Goal: Task Accomplishment & Management: Use online tool/utility

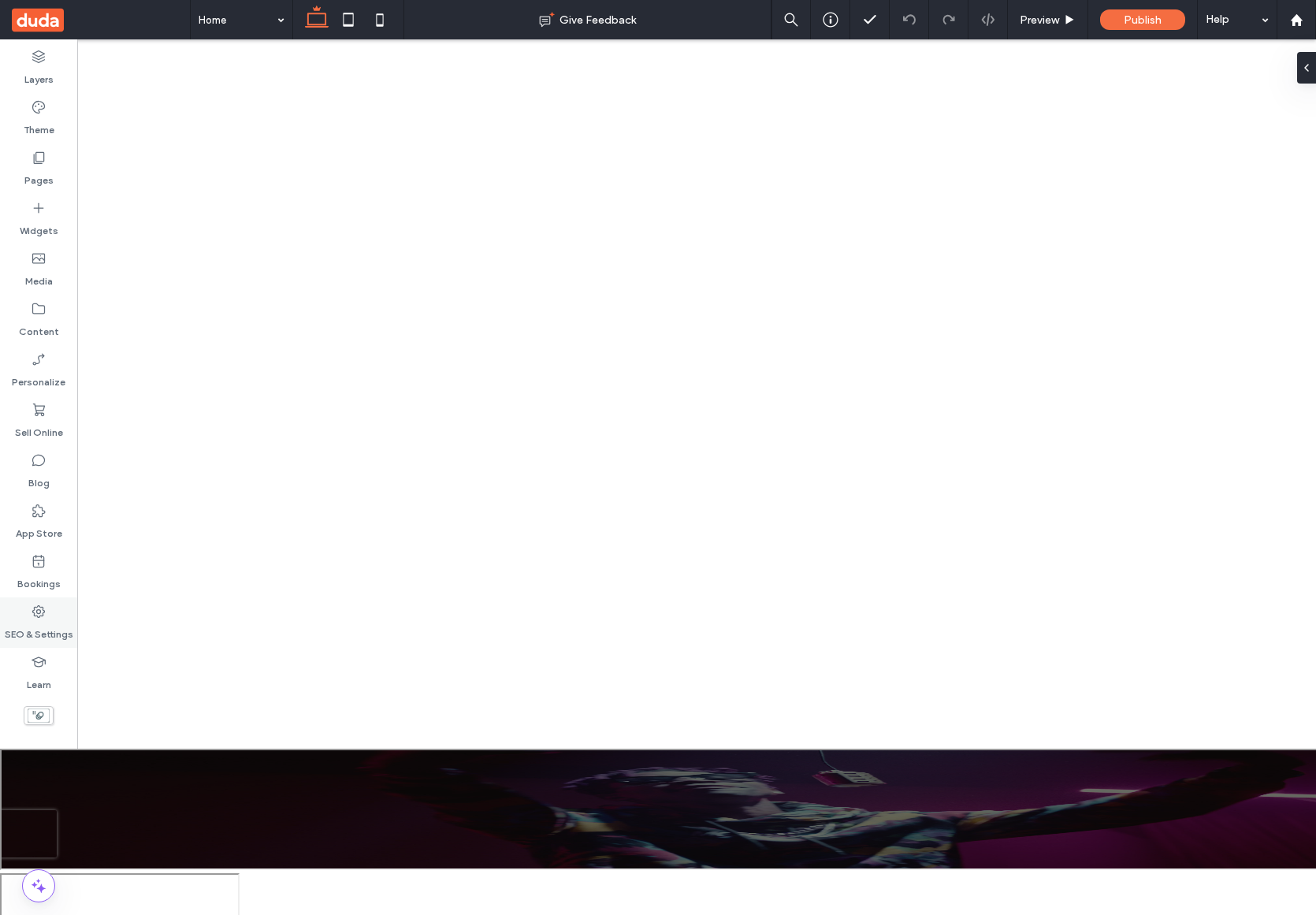
click at [39, 597] on div "SEO & Settings" at bounding box center [39, 622] width 77 height 50
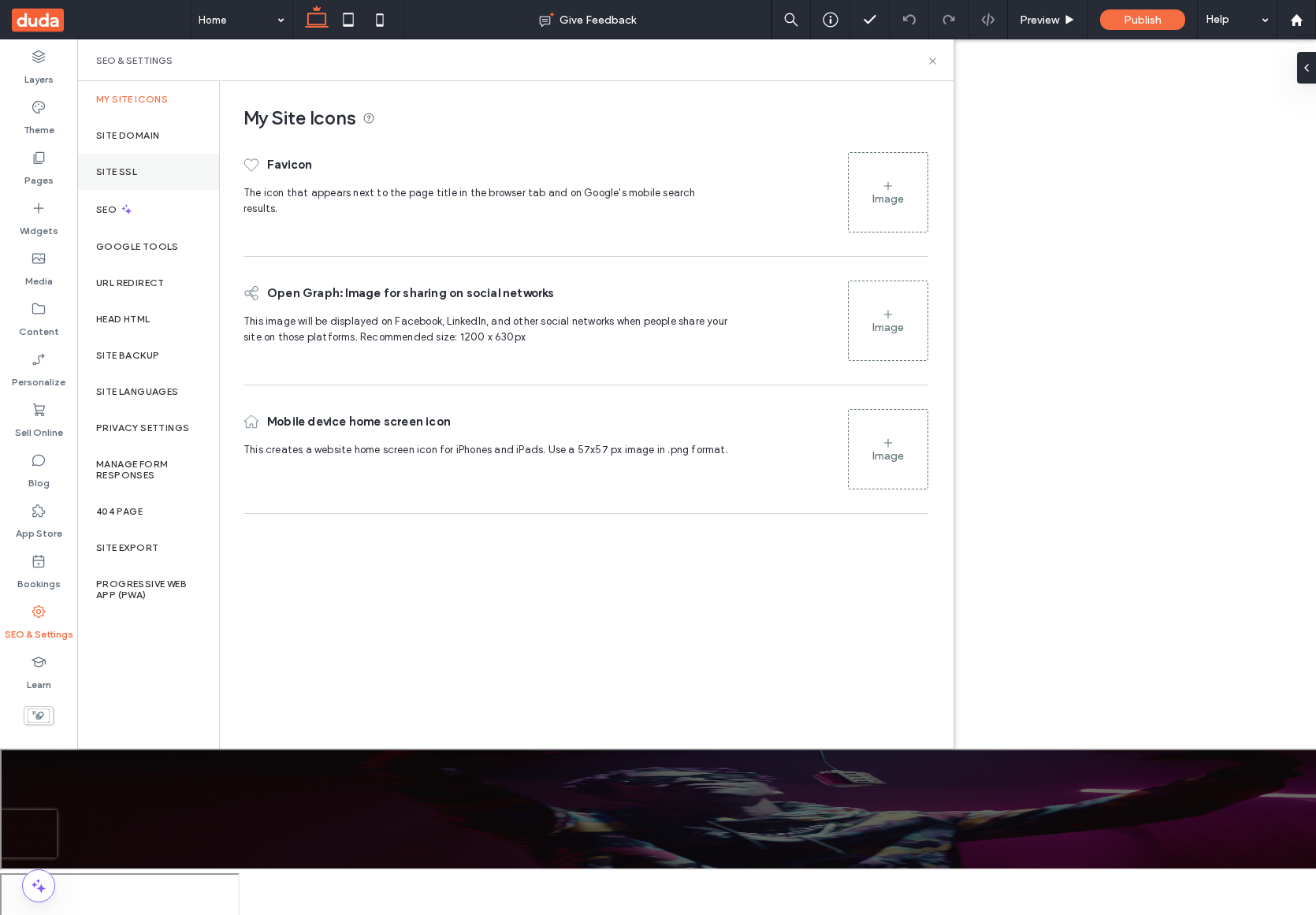
click at [140, 181] on div "Site SSL" at bounding box center [148, 172] width 142 height 36
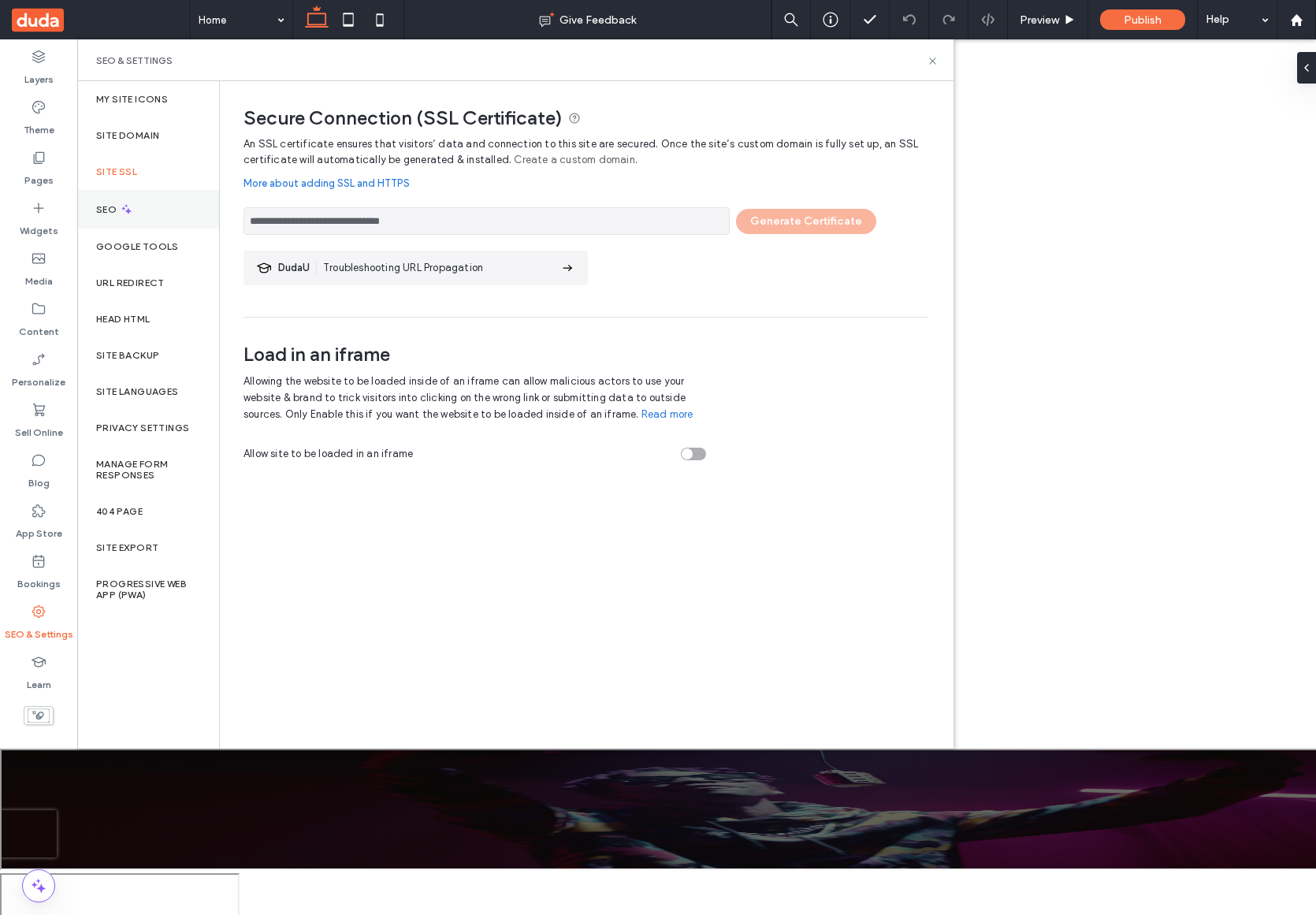
click at [144, 222] on div "SEO" at bounding box center [148, 208] width 142 height 39
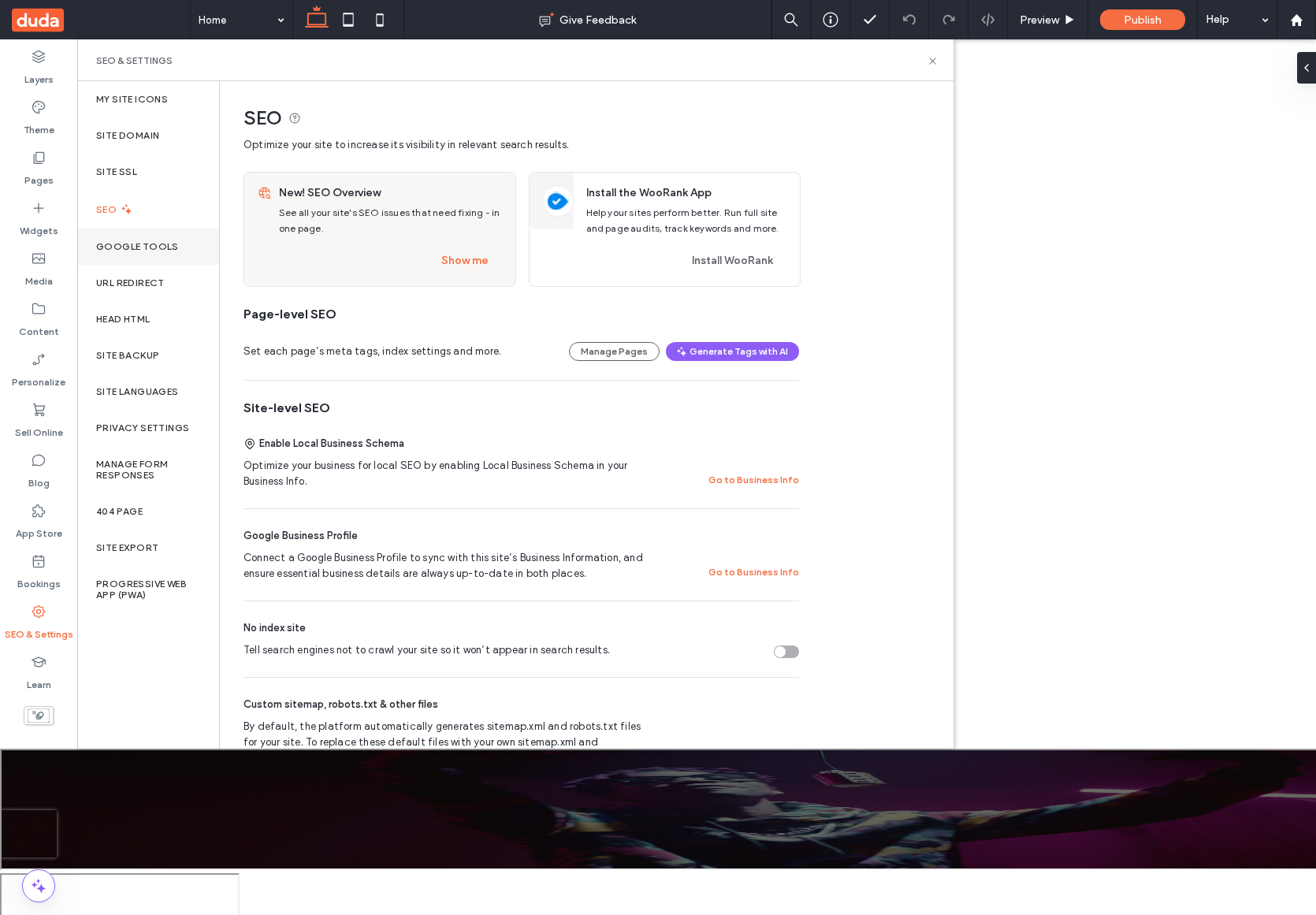
click at [166, 263] on div "Google Tools" at bounding box center [148, 246] width 142 height 36
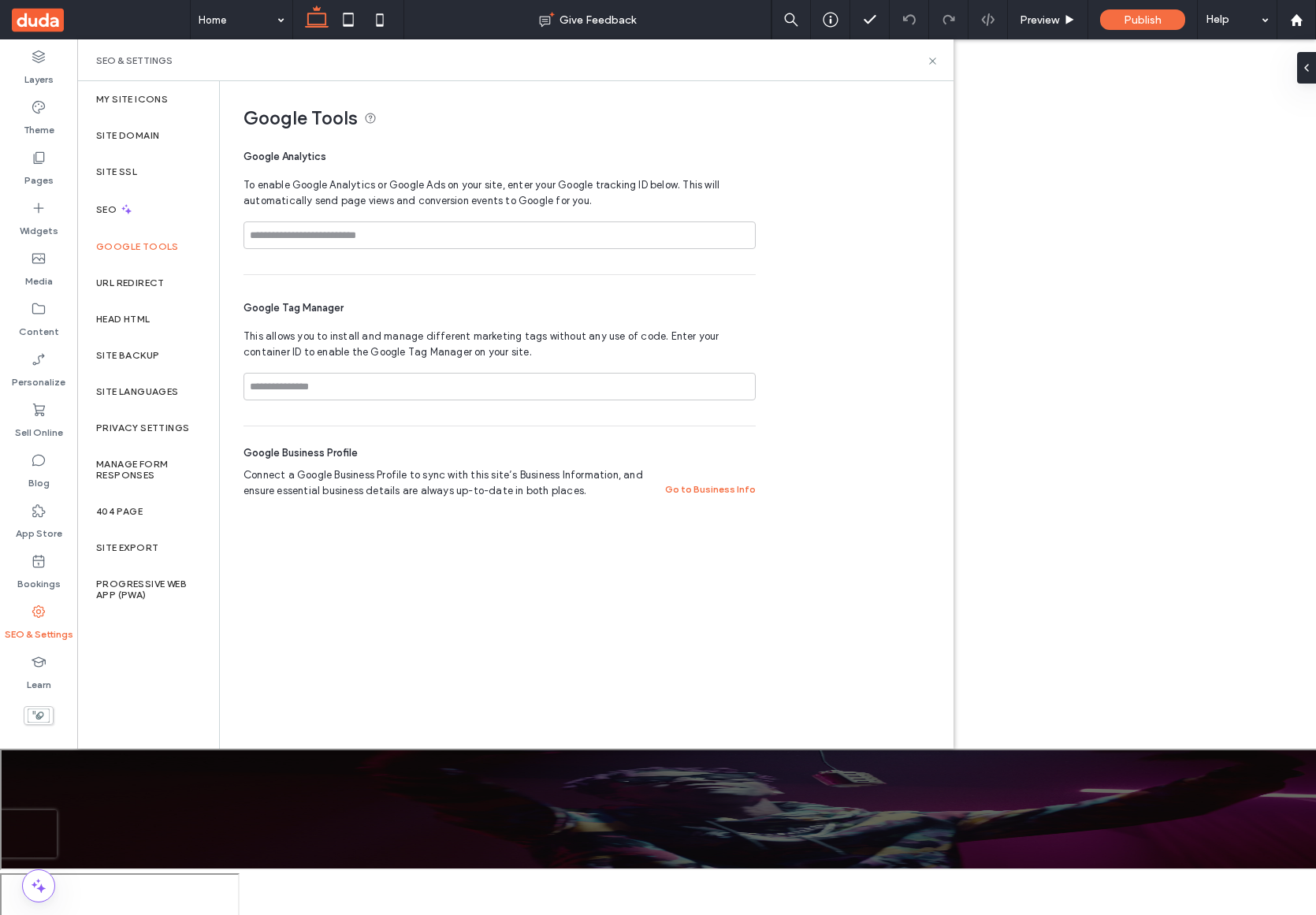
click at [24, 620] on label "SEO & Settings" at bounding box center [39, 630] width 68 height 22
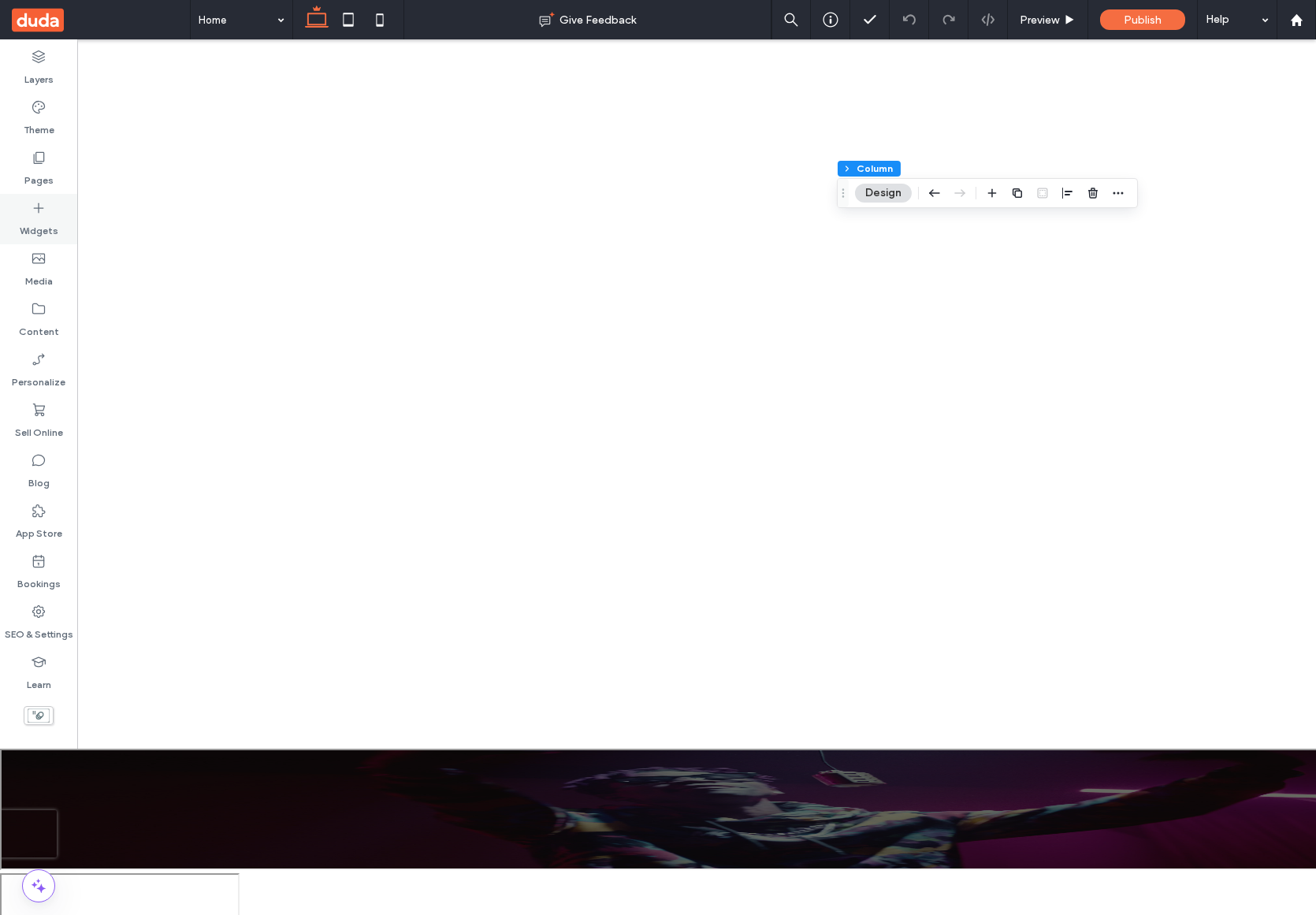
drag, startPoint x: 102, startPoint y: 189, endPoint x: 46, endPoint y: 216, distance: 62.2
click at [46, 216] on label "Widgets" at bounding box center [39, 226] width 39 height 22
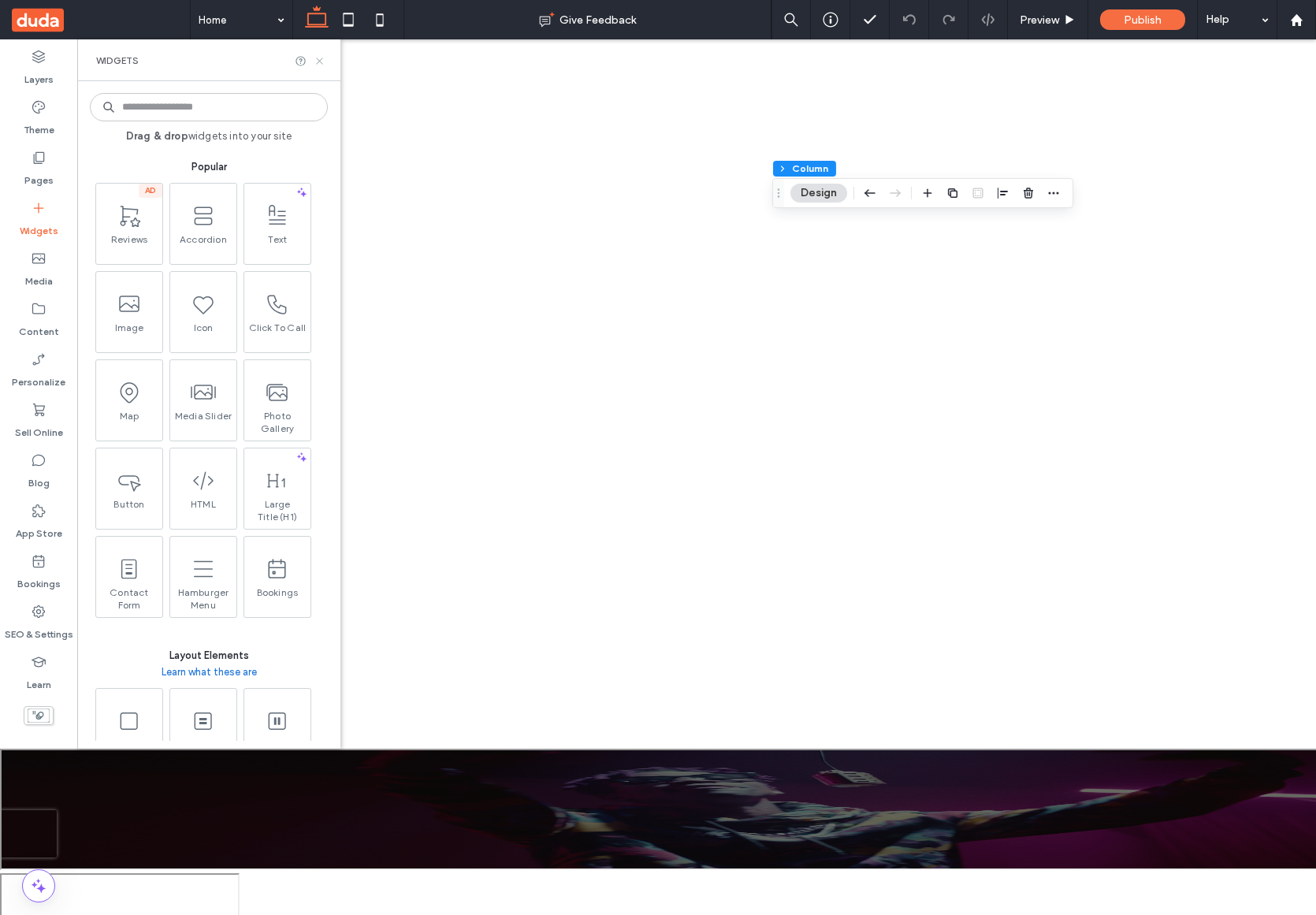
click at [319, 62] on icon at bounding box center [319, 60] width 12 height 12
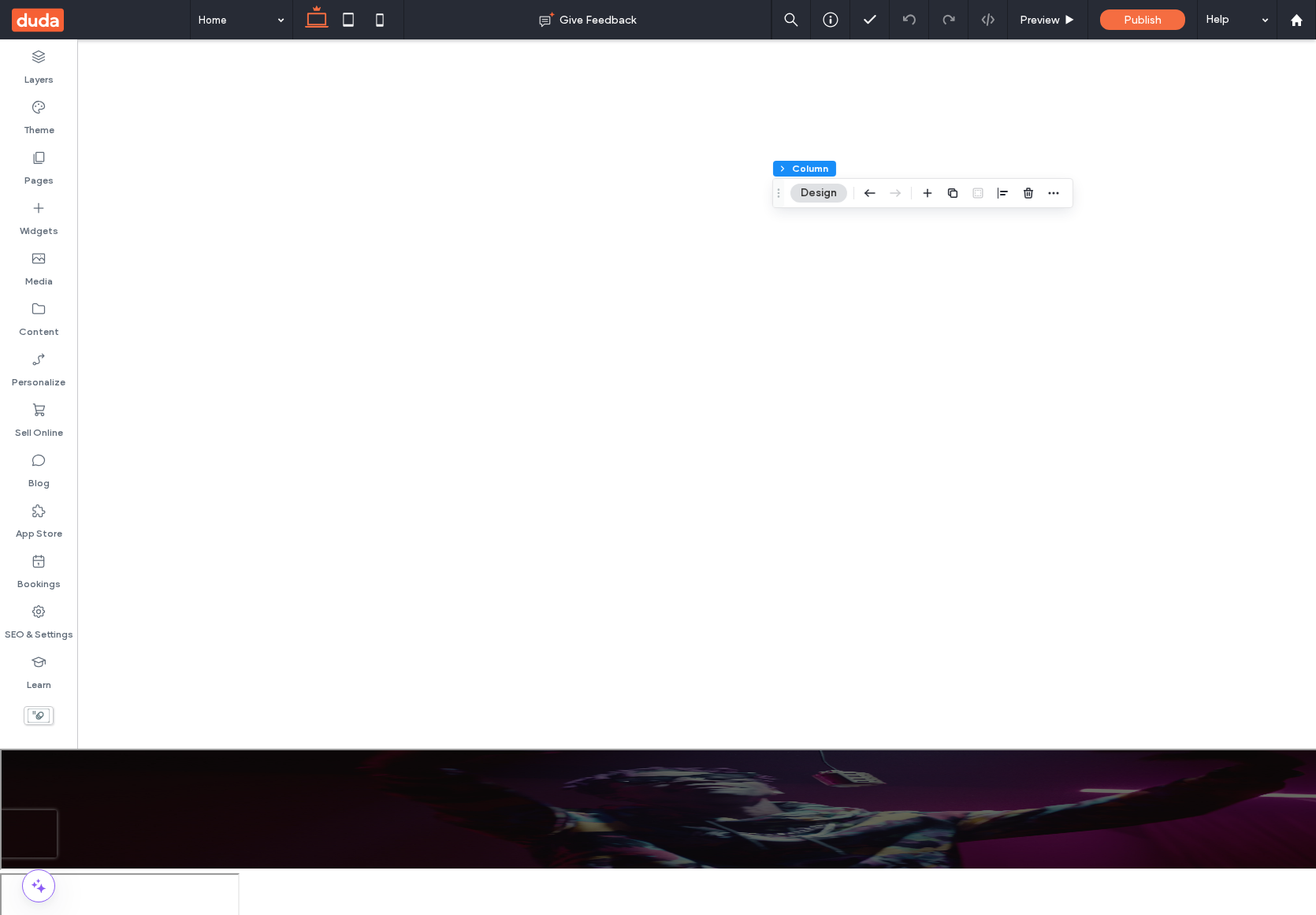
click at [49, 673] on label "Learn" at bounding box center [39, 681] width 24 height 22
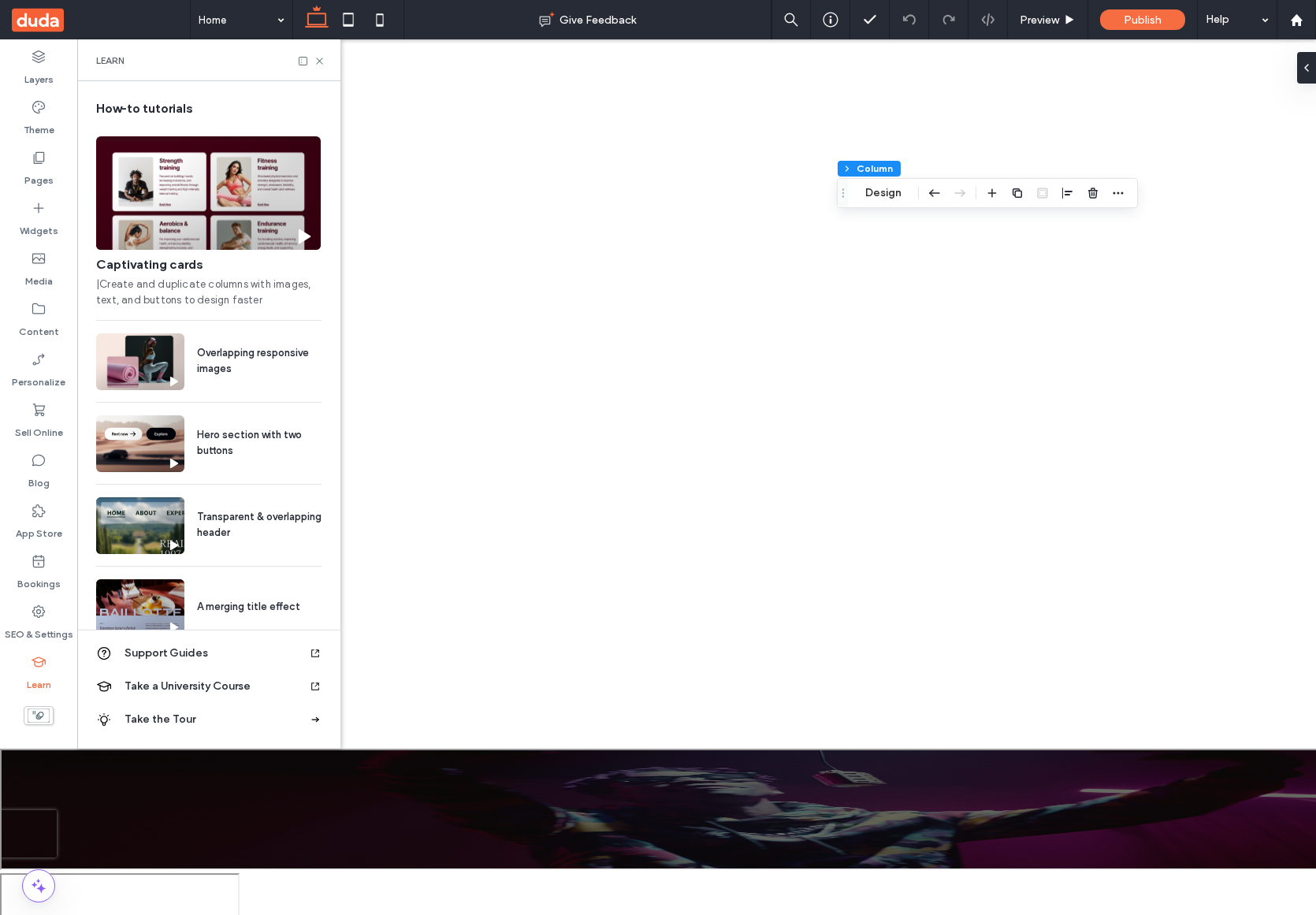
scroll to position [0, 181]
click at [325, 57] on div "Learn" at bounding box center [208, 60] width 263 height 42
click at [319, 58] on icon at bounding box center [319, 60] width 12 height 12
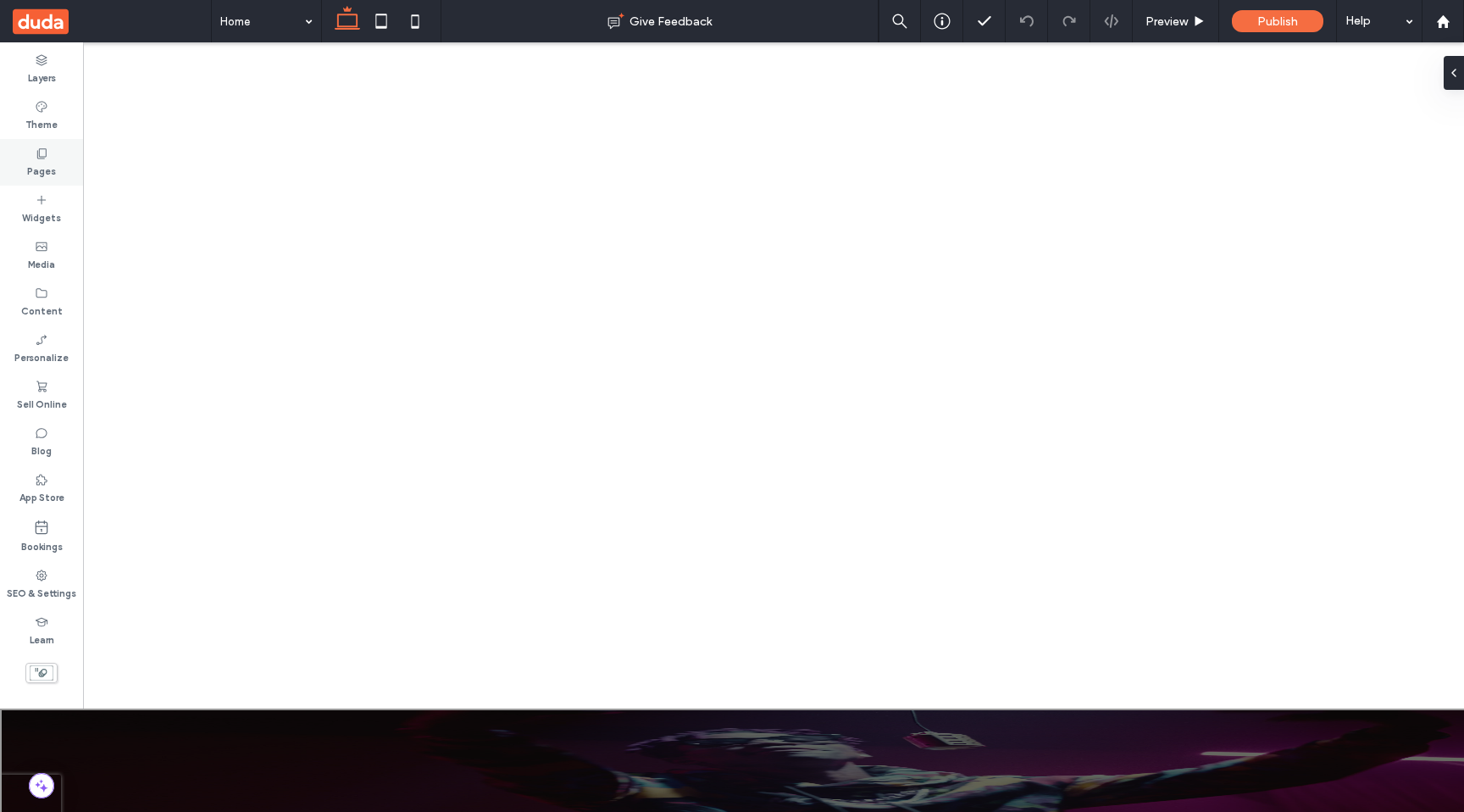
click at [52, 160] on label "Pages" at bounding box center [42, 169] width 29 height 18
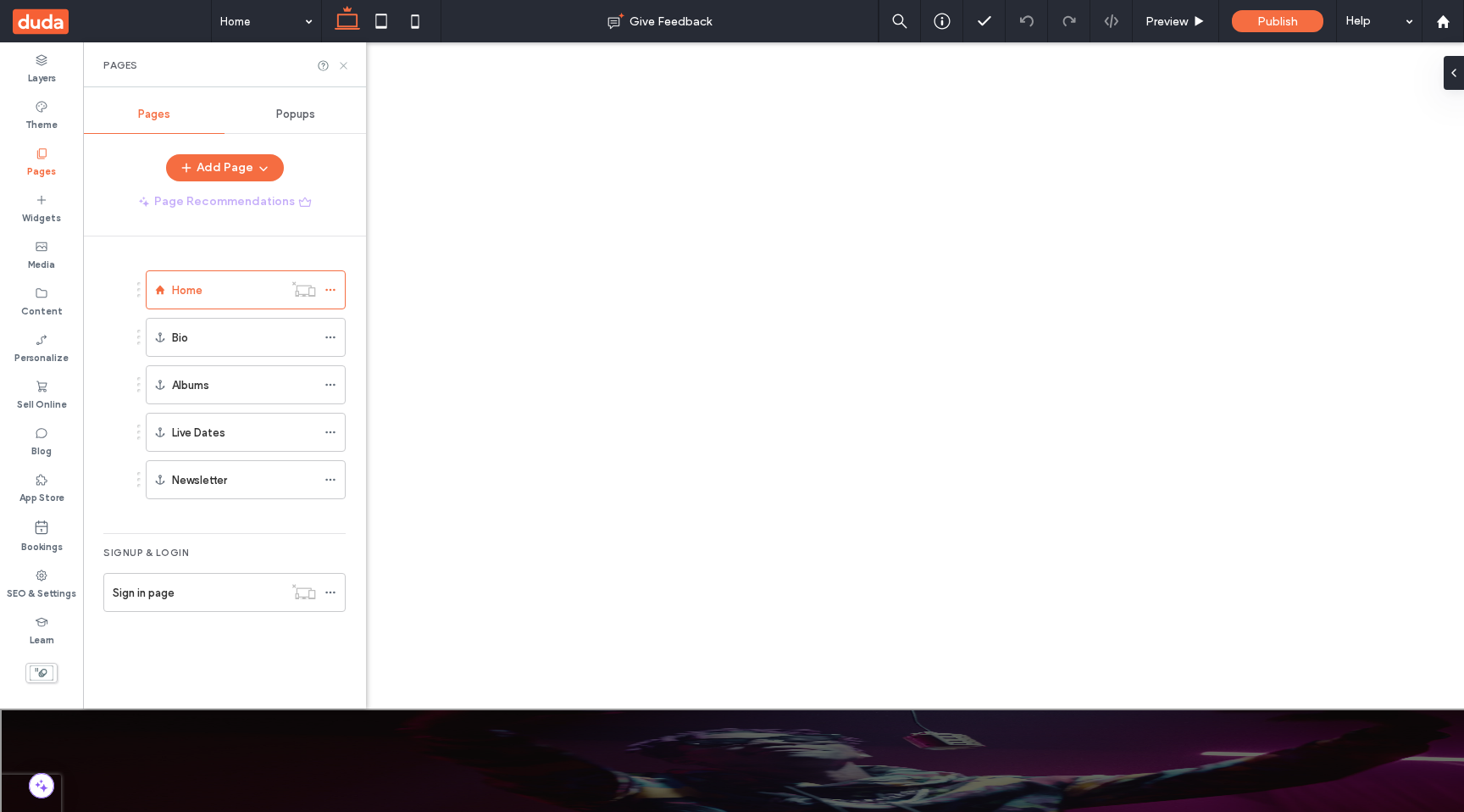
click at [340, 64] on icon at bounding box center [343, 65] width 13 height 13
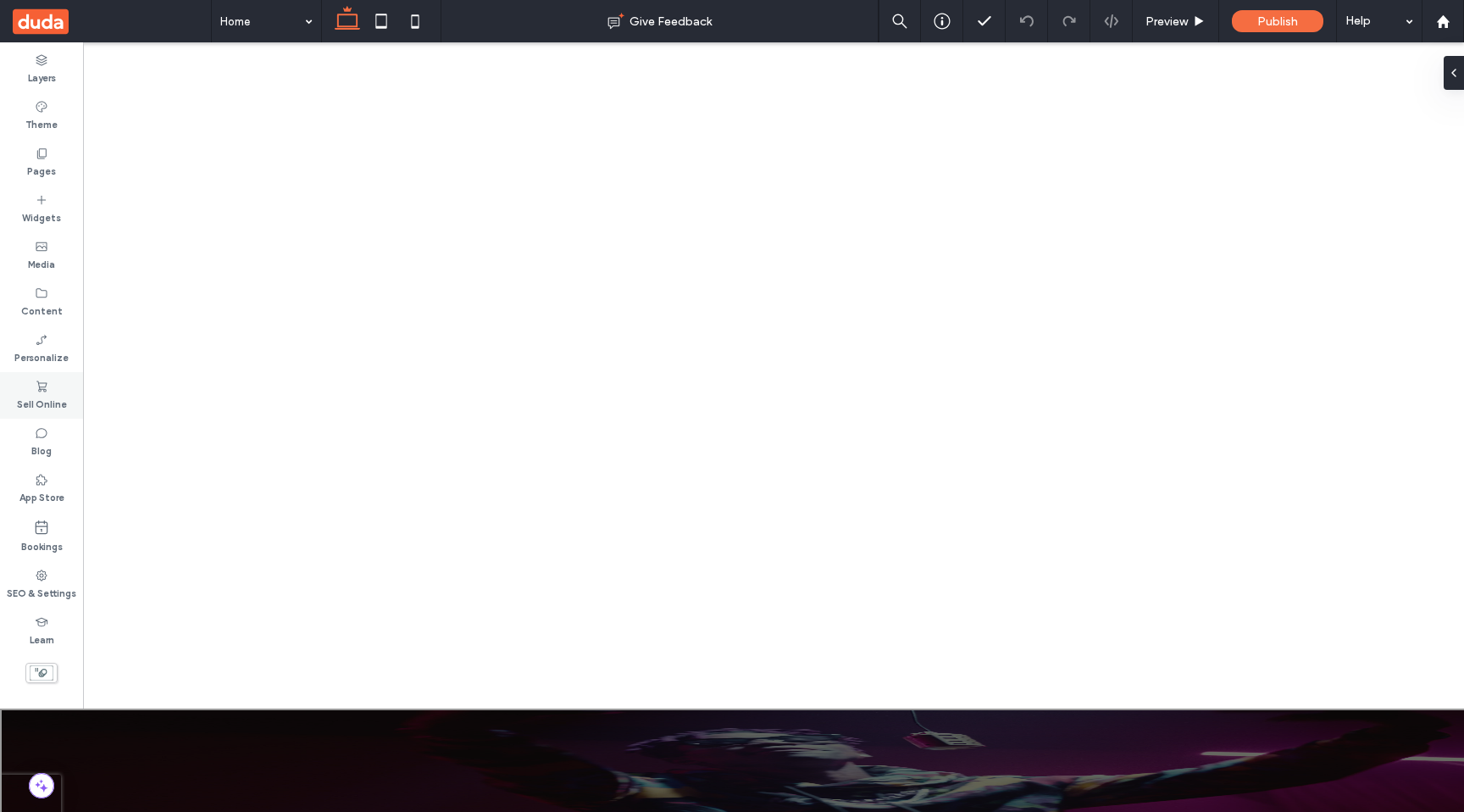
click at [58, 403] on label "Sell Online" at bounding box center [42, 402] width 50 height 18
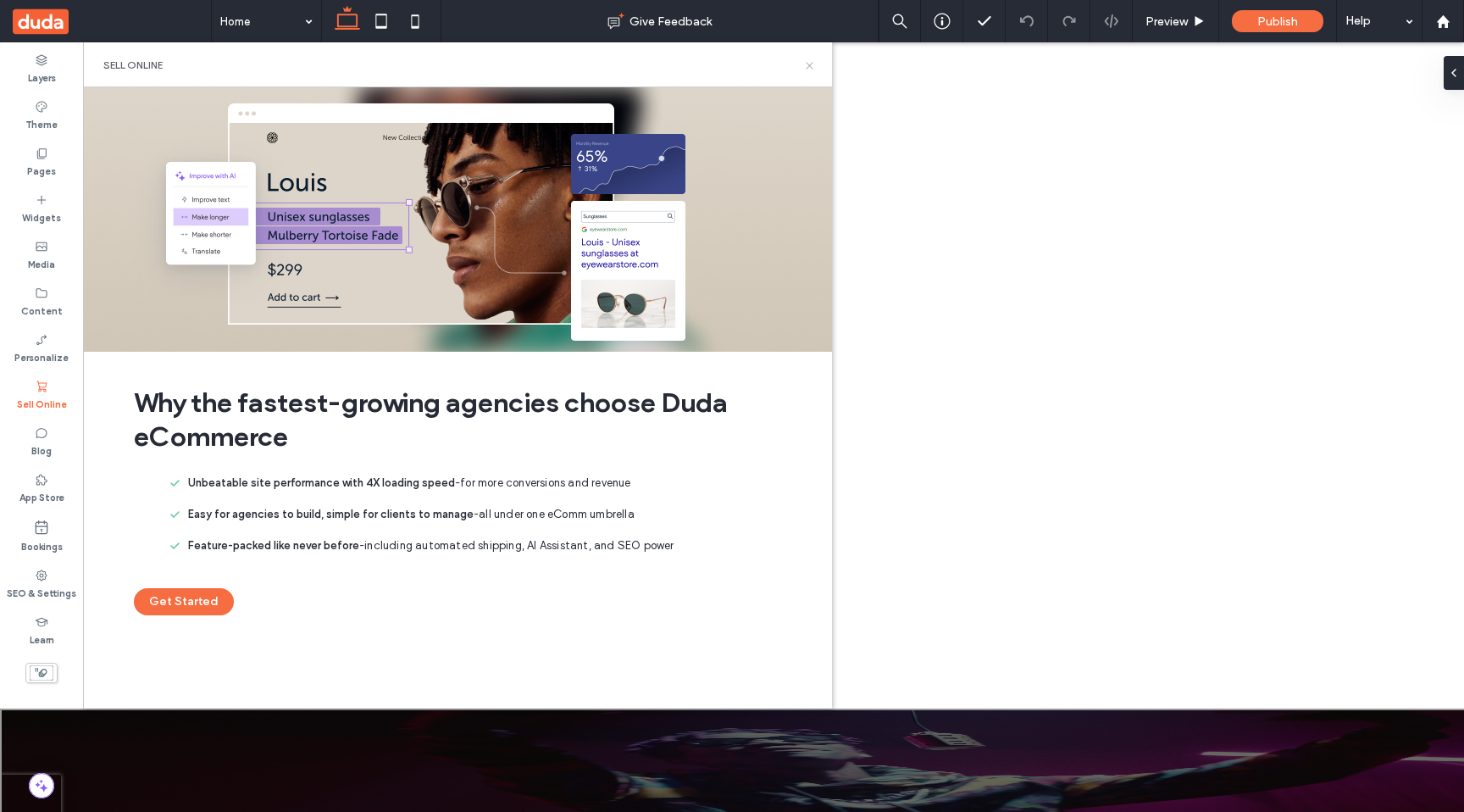
click at [809, 63] on icon at bounding box center [809, 65] width 13 height 13
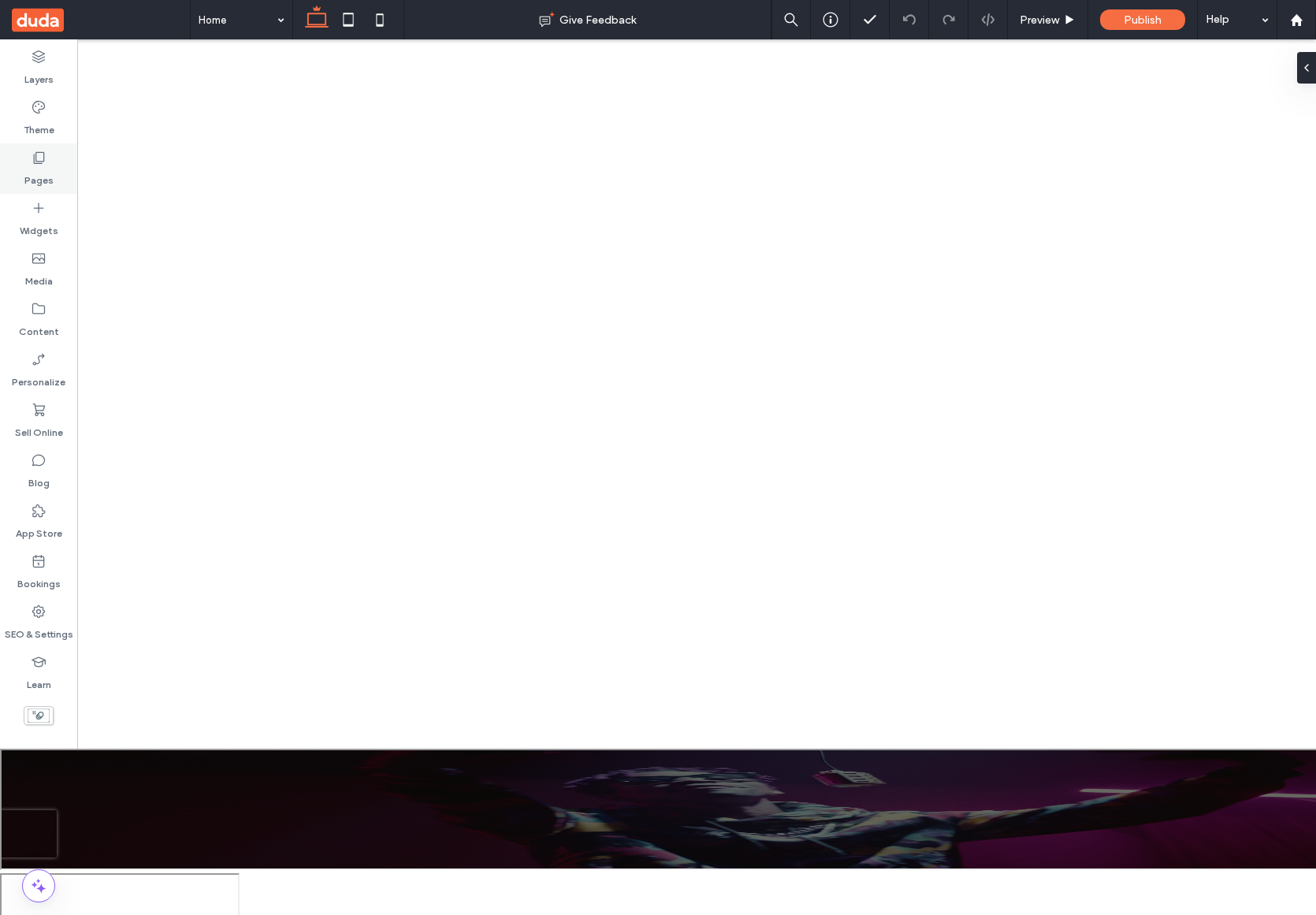
click at [31, 154] on icon at bounding box center [39, 158] width 16 height 16
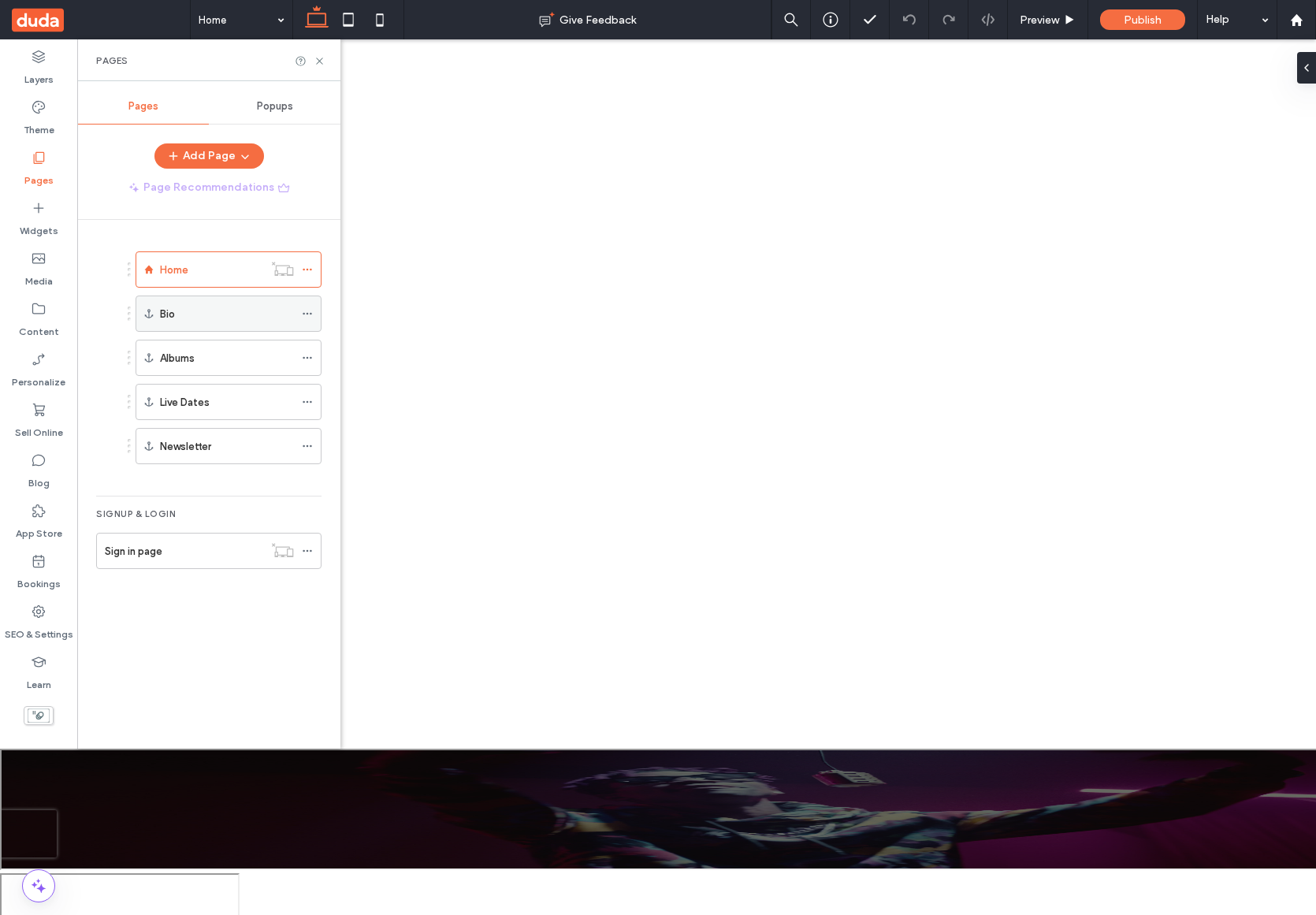
click at [176, 309] on div "Bio" at bounding box center [226, 313] width 134 height 16
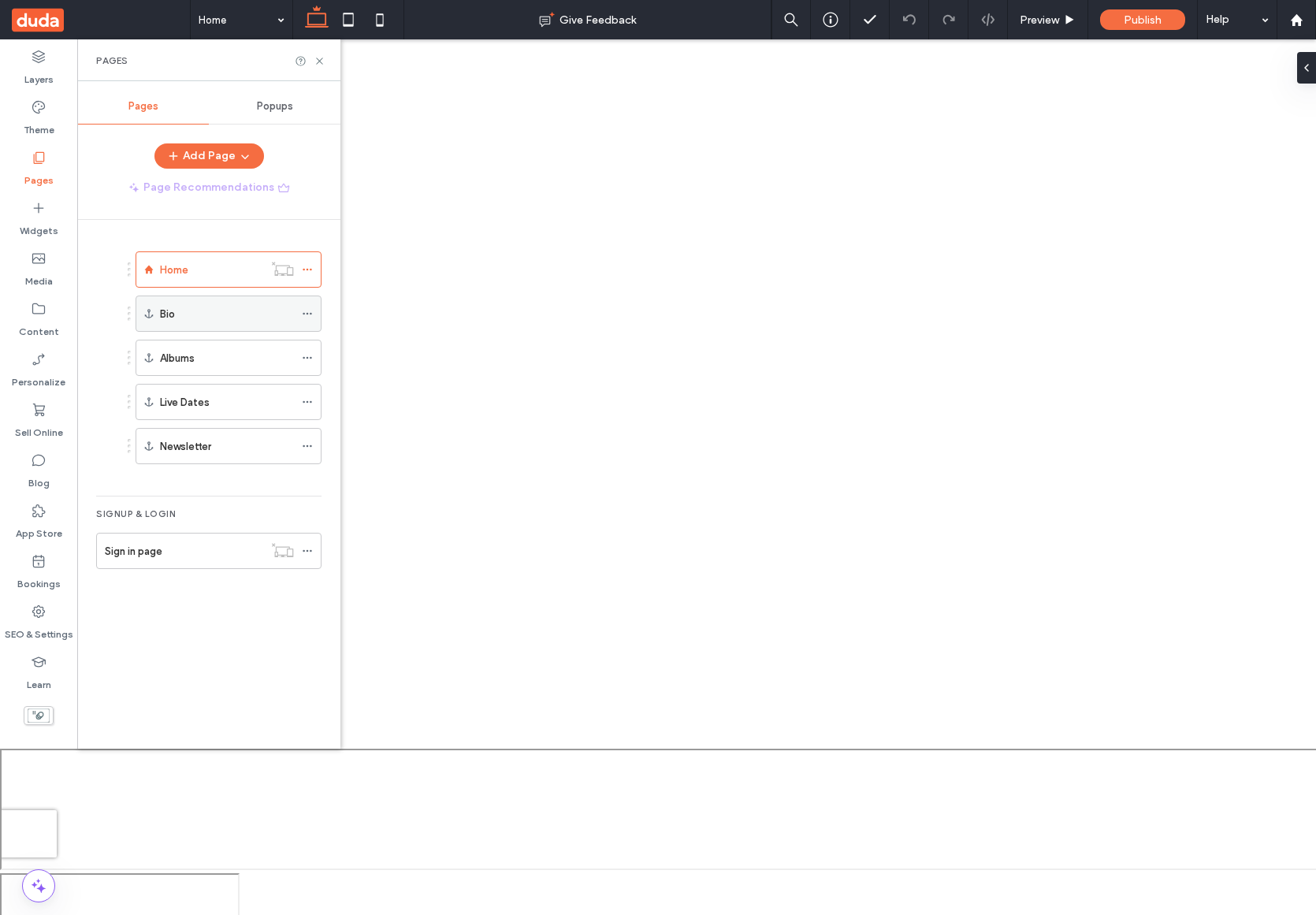
scroll to position [941, 0]
click at [58, 462] on div "Blog" at bounding box center [39, 471] width 77 height 50
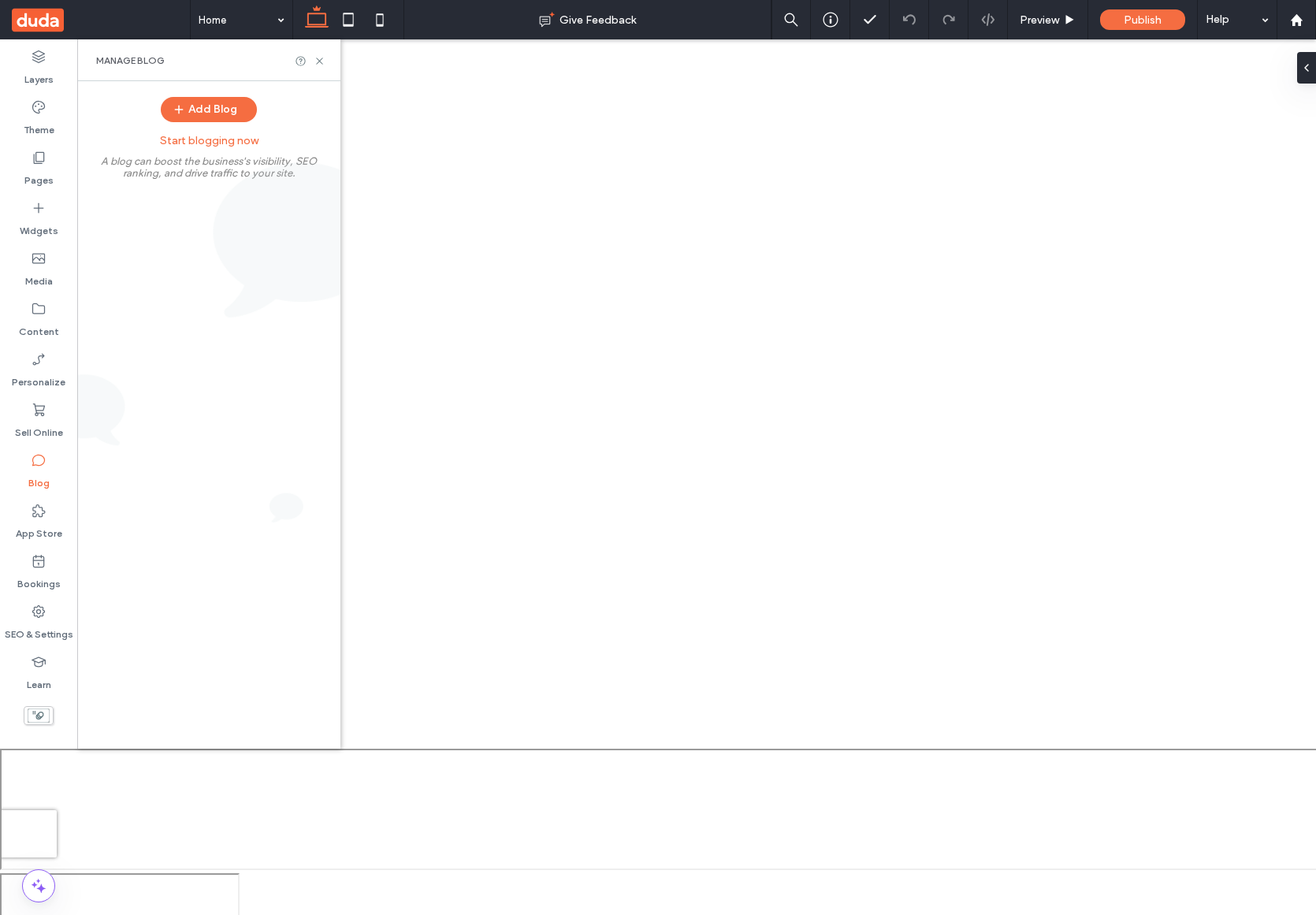
click at [199, 138] on label "Start blogging now" at bounding box center [208, 140] width 263 height 29
click at [201, 117] on button "Add Blog" at bounding box center [208, 110] width 96 height 25
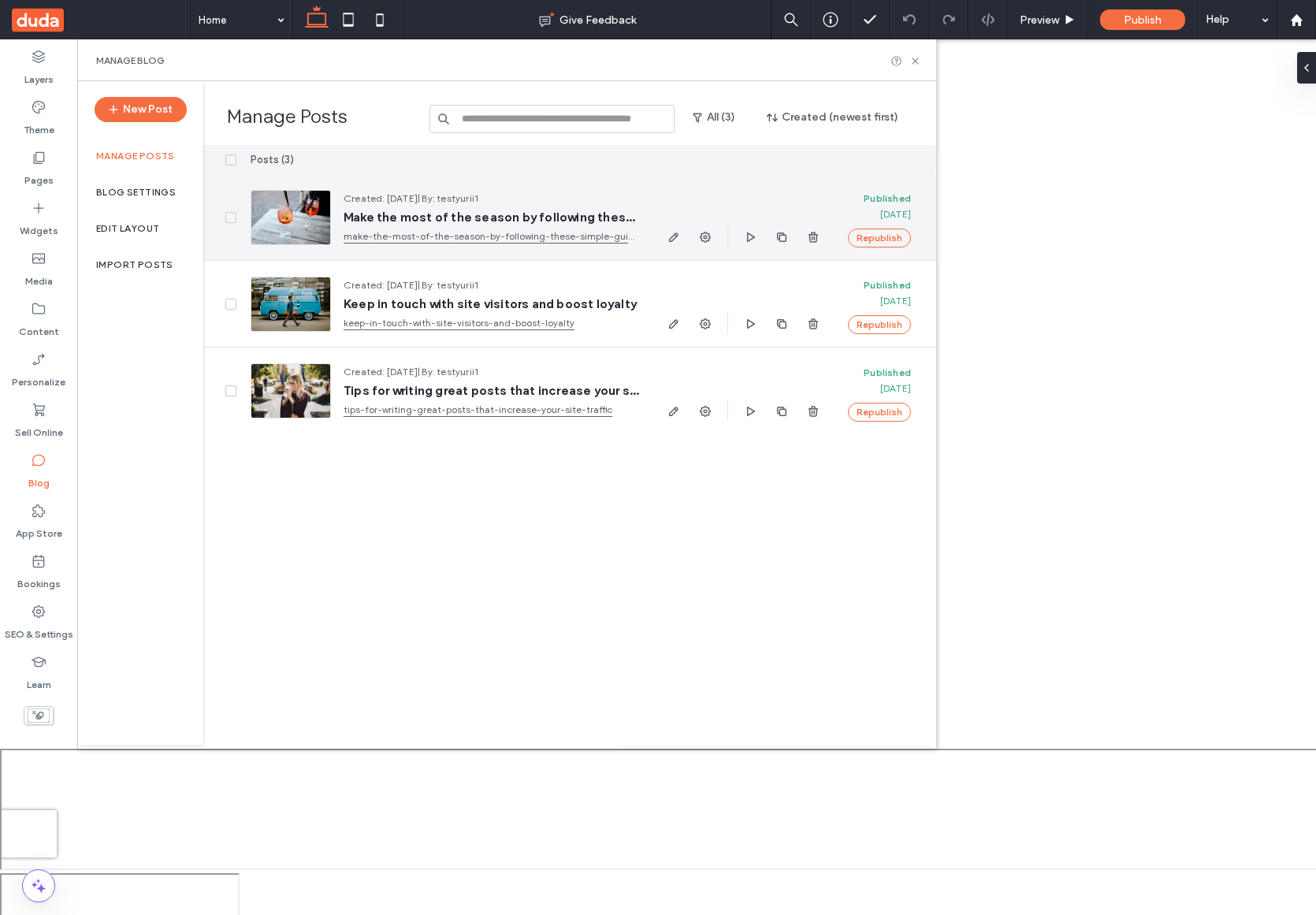
click at [505, 213] on span "Make the most of the season by following these simple guidelines" at bounding box center [491, 217] width 296 height 16
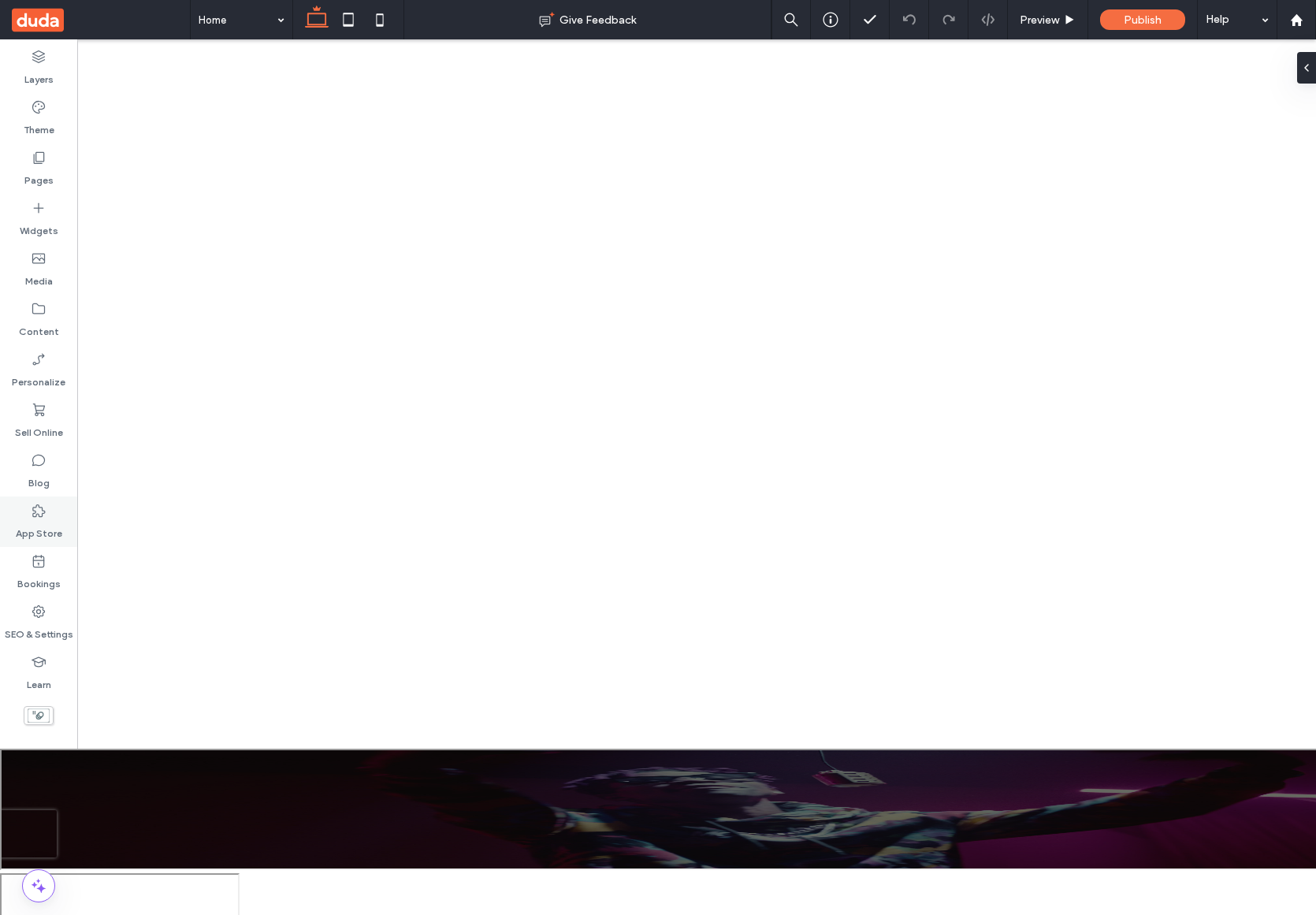
click at [51, 515] on div "App Store" at bounding box center [39, 522] width 77 height 50
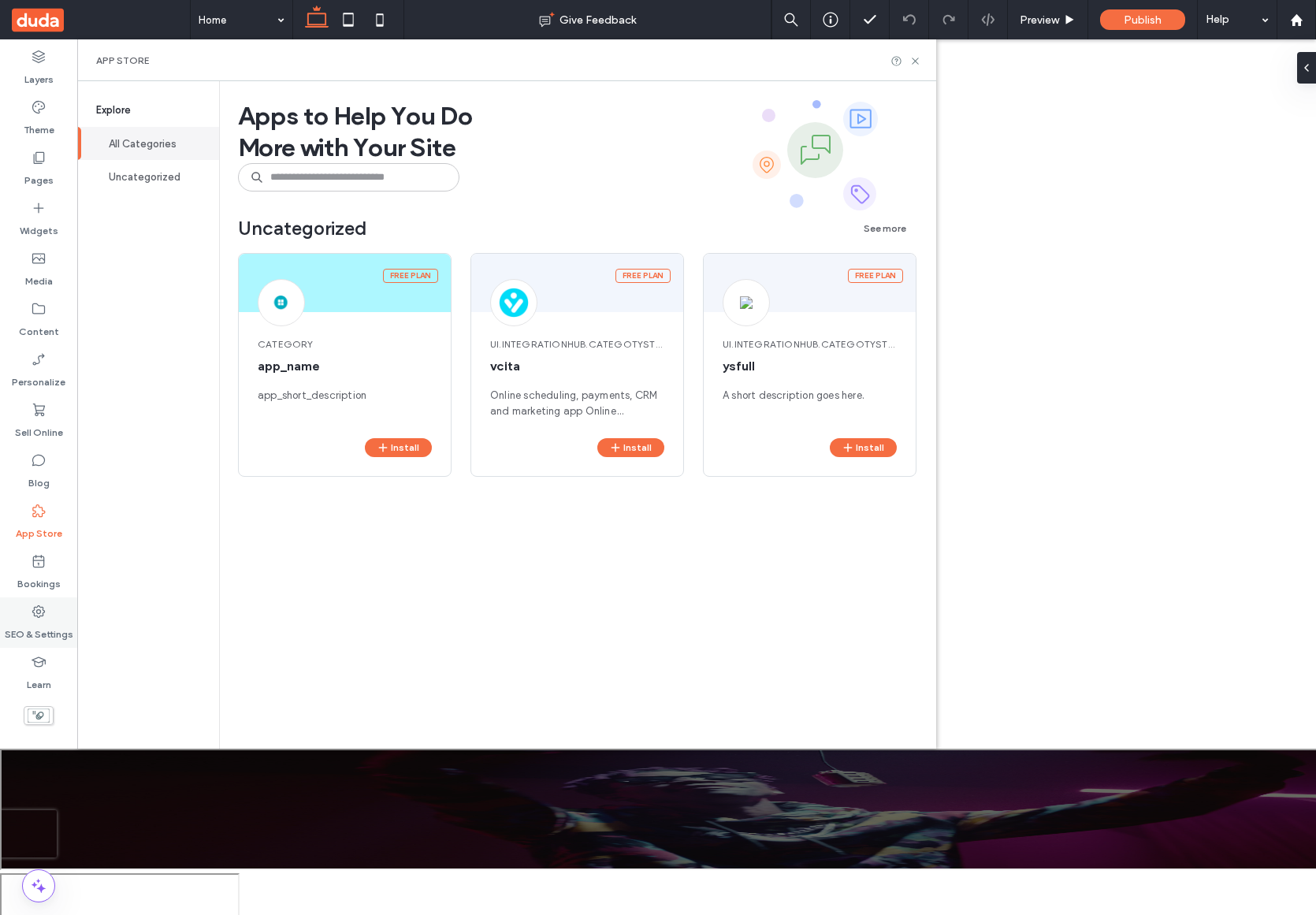
click at [50, 620] on label "SEO & Settings" at bounding box center [39, 630] width 68 height 22
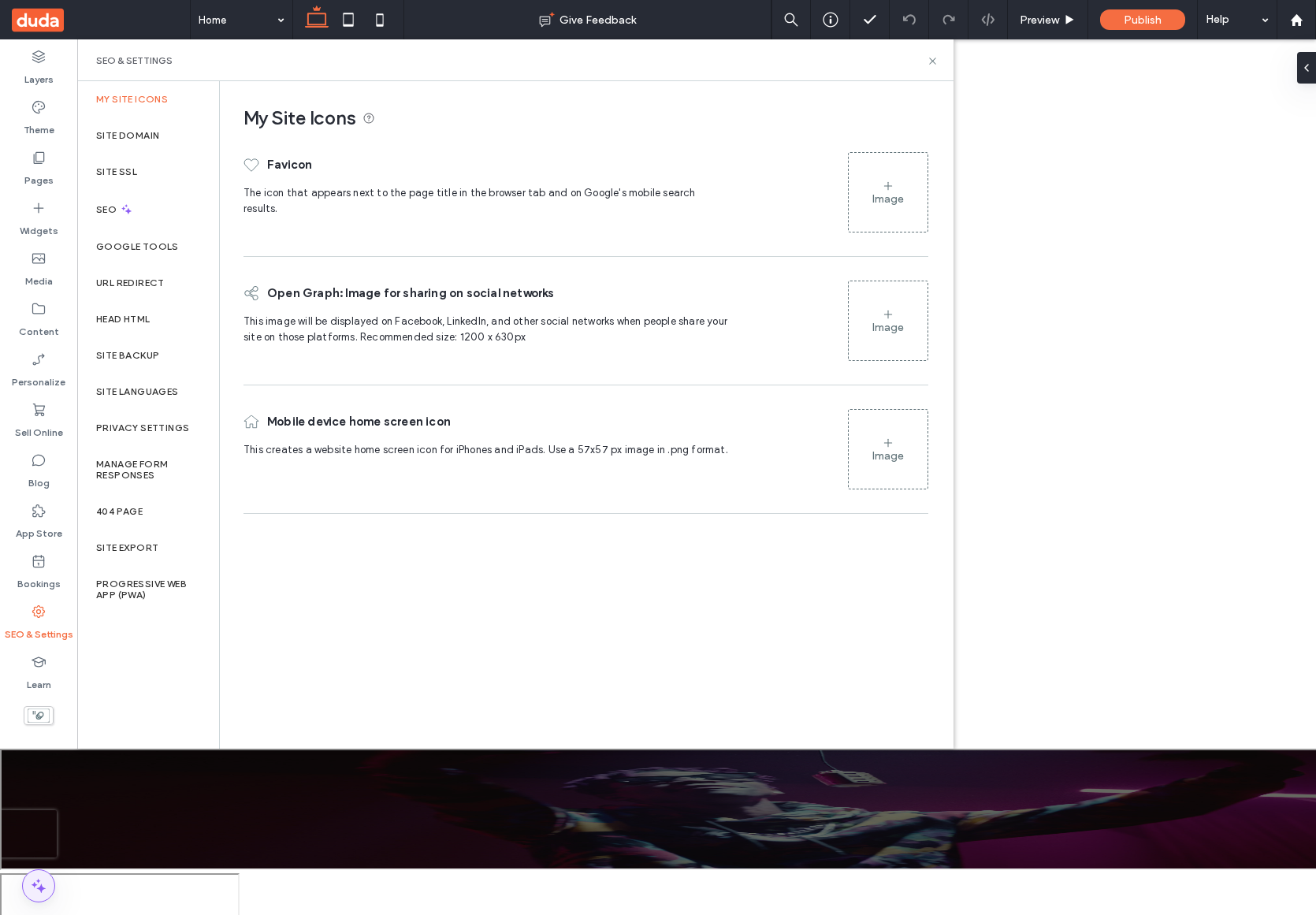
click at [39, 897] on span at bounding box center [38, 885] width 31 height 31
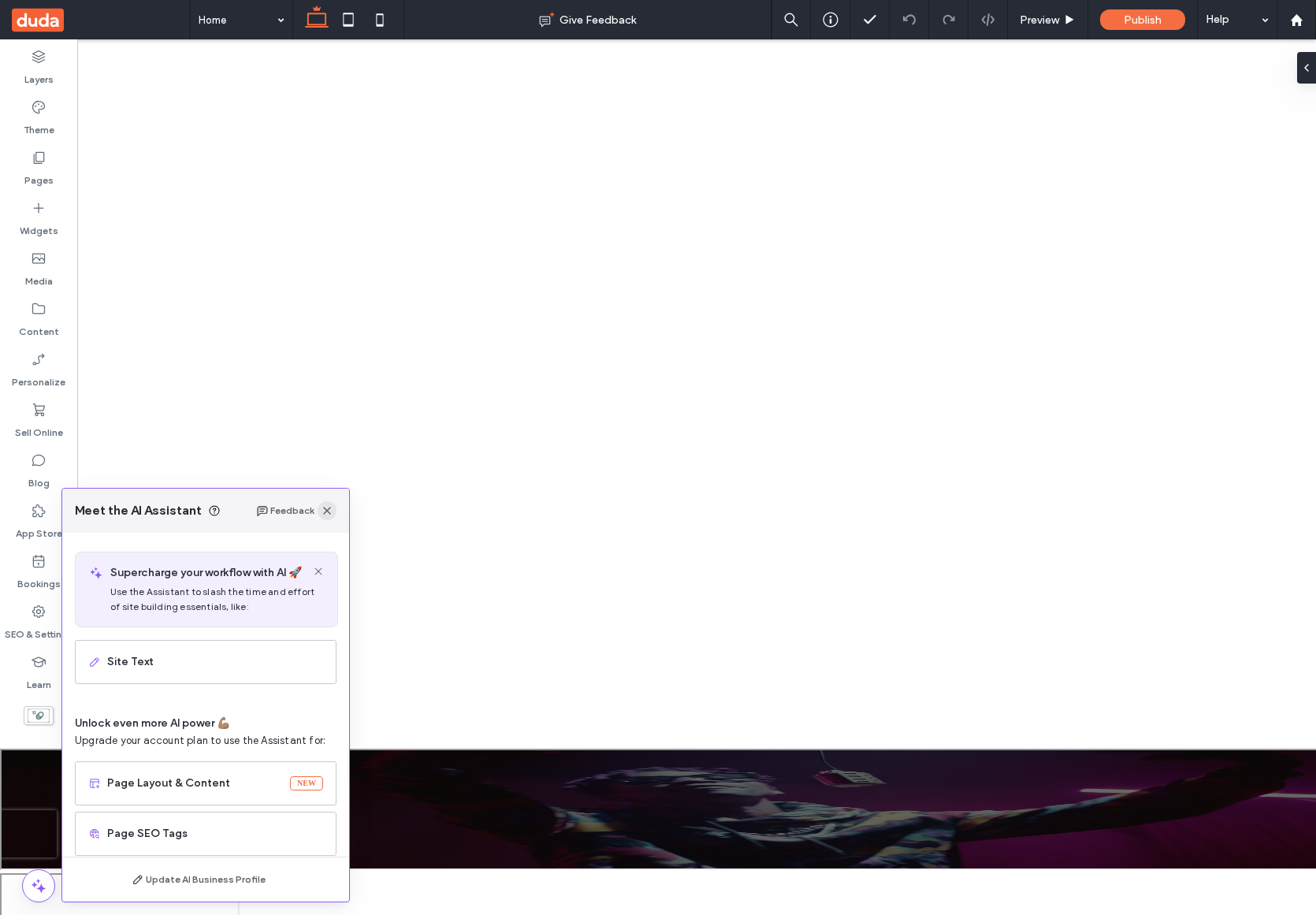
click at [330, 517] on span "button" at bounding box center [327, 510] width 19 height 19
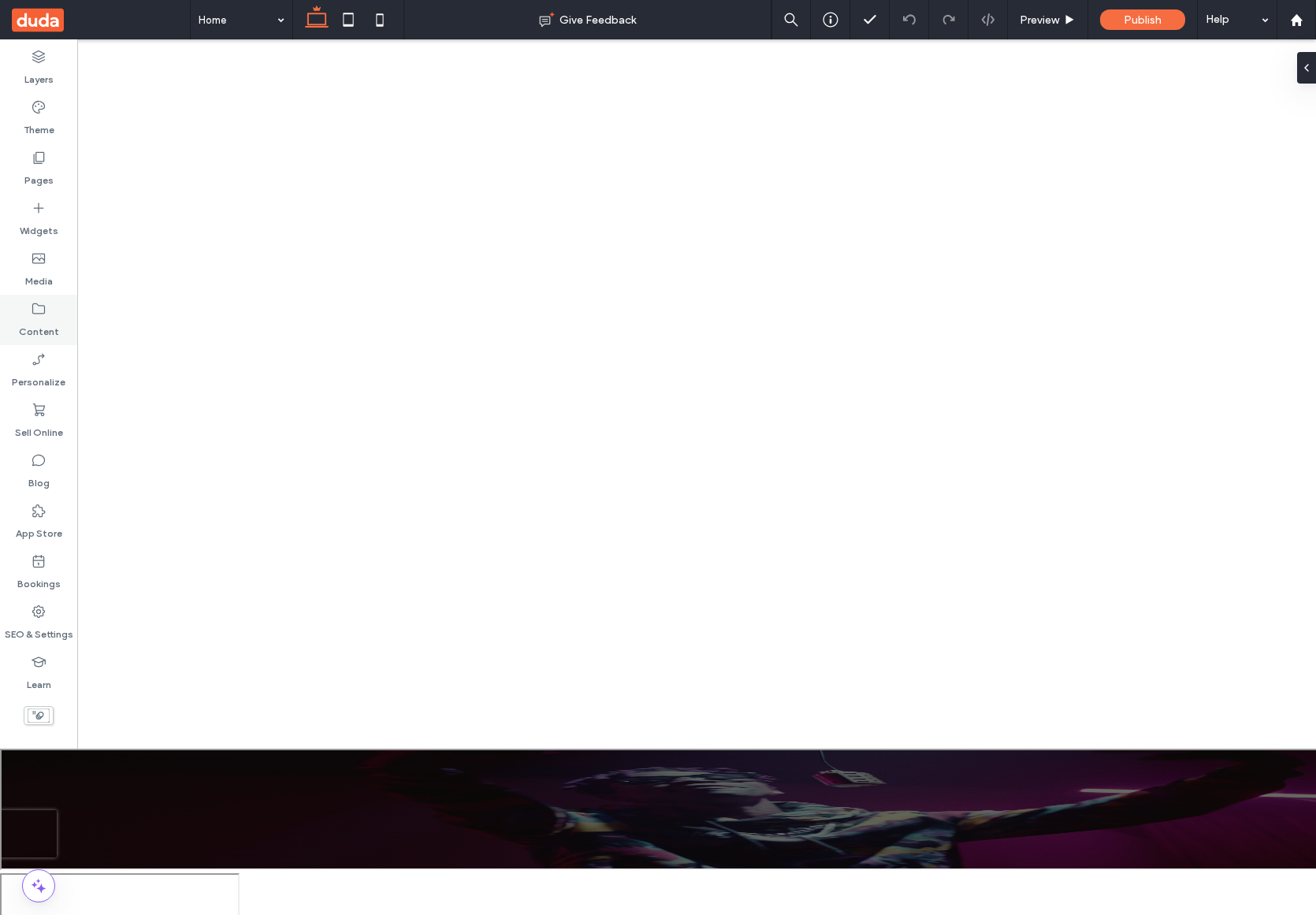
click at [49, 319] on label "Content" at bounding box center [39, 328] width 40 height 22
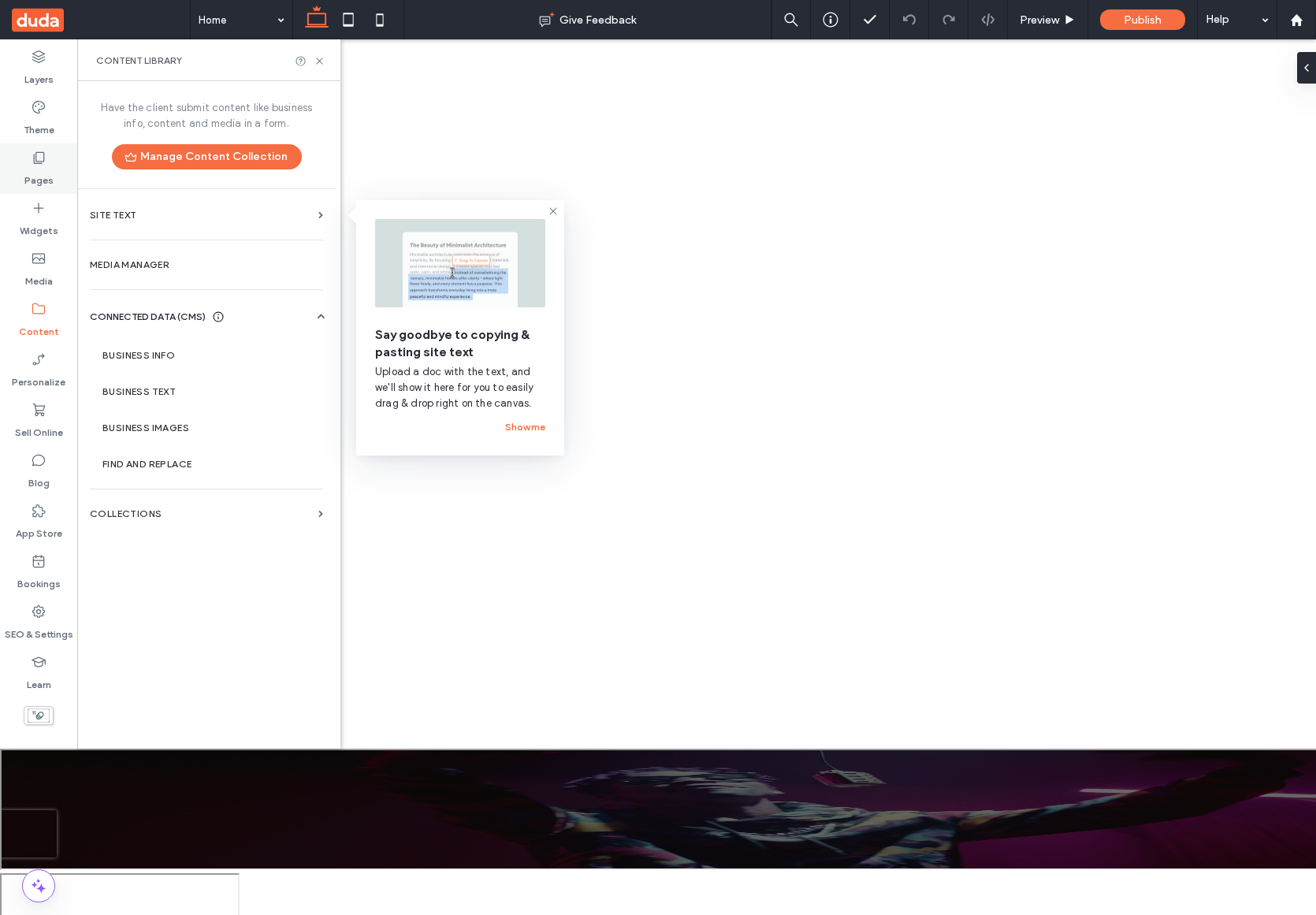
click at [46, 184] on label "Pages" at bounding box center [39, 176] width 29 height 22
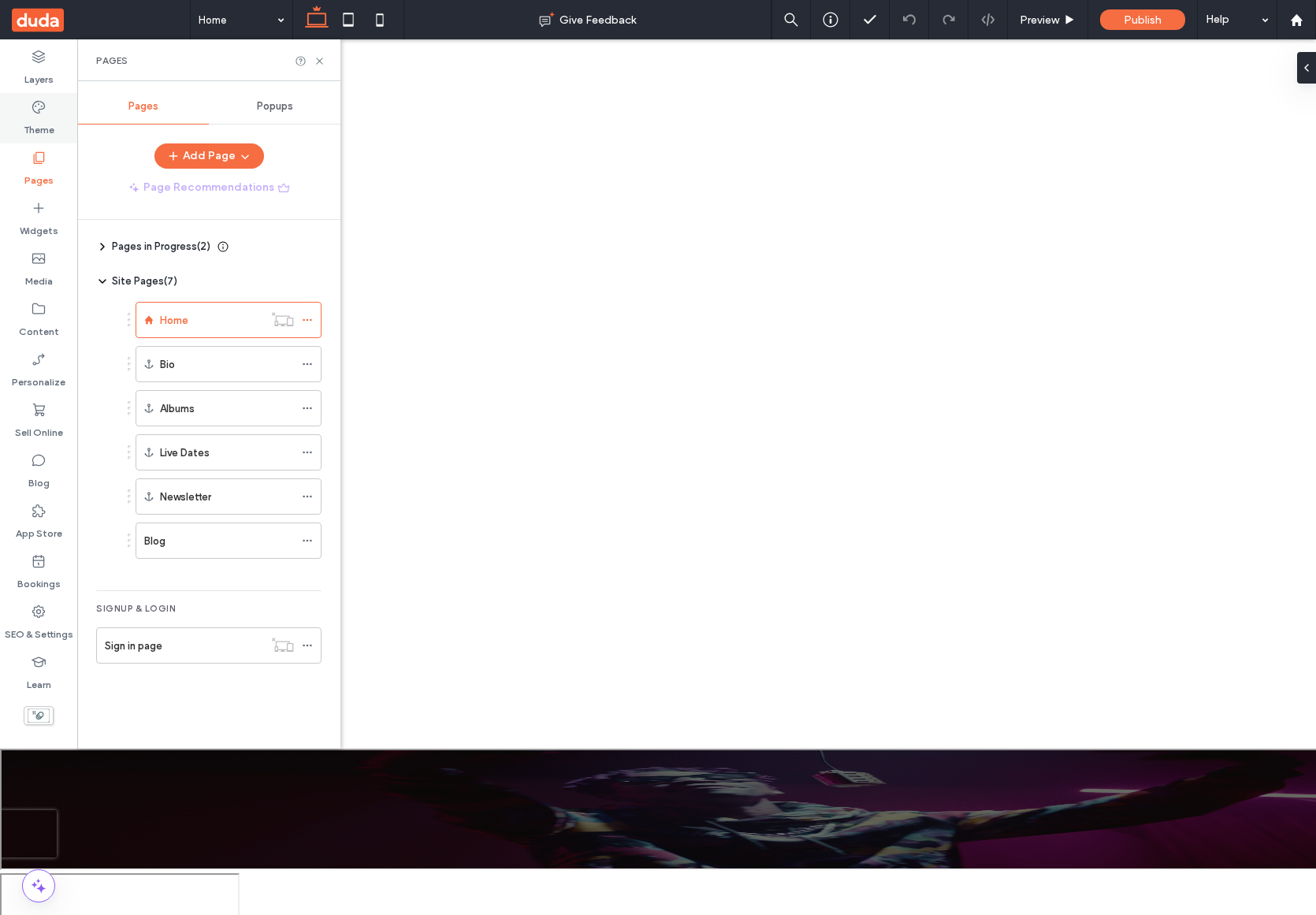
click at [44, 110] on icon at bounding box center [39, 108] width 16 height 16
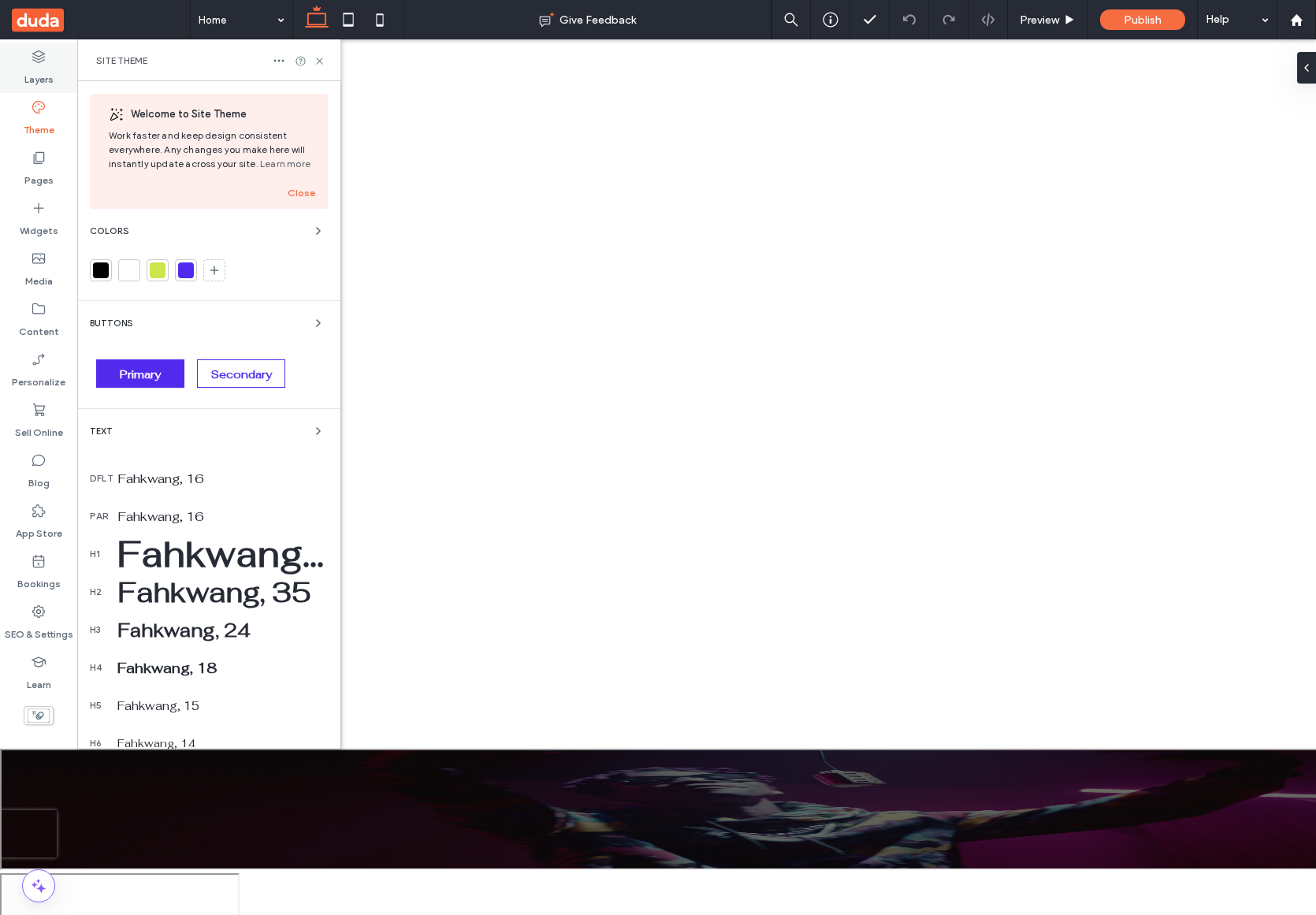
click at [48, 73] on label "Layers" at bounding box center [39, 75] width 29 height 22
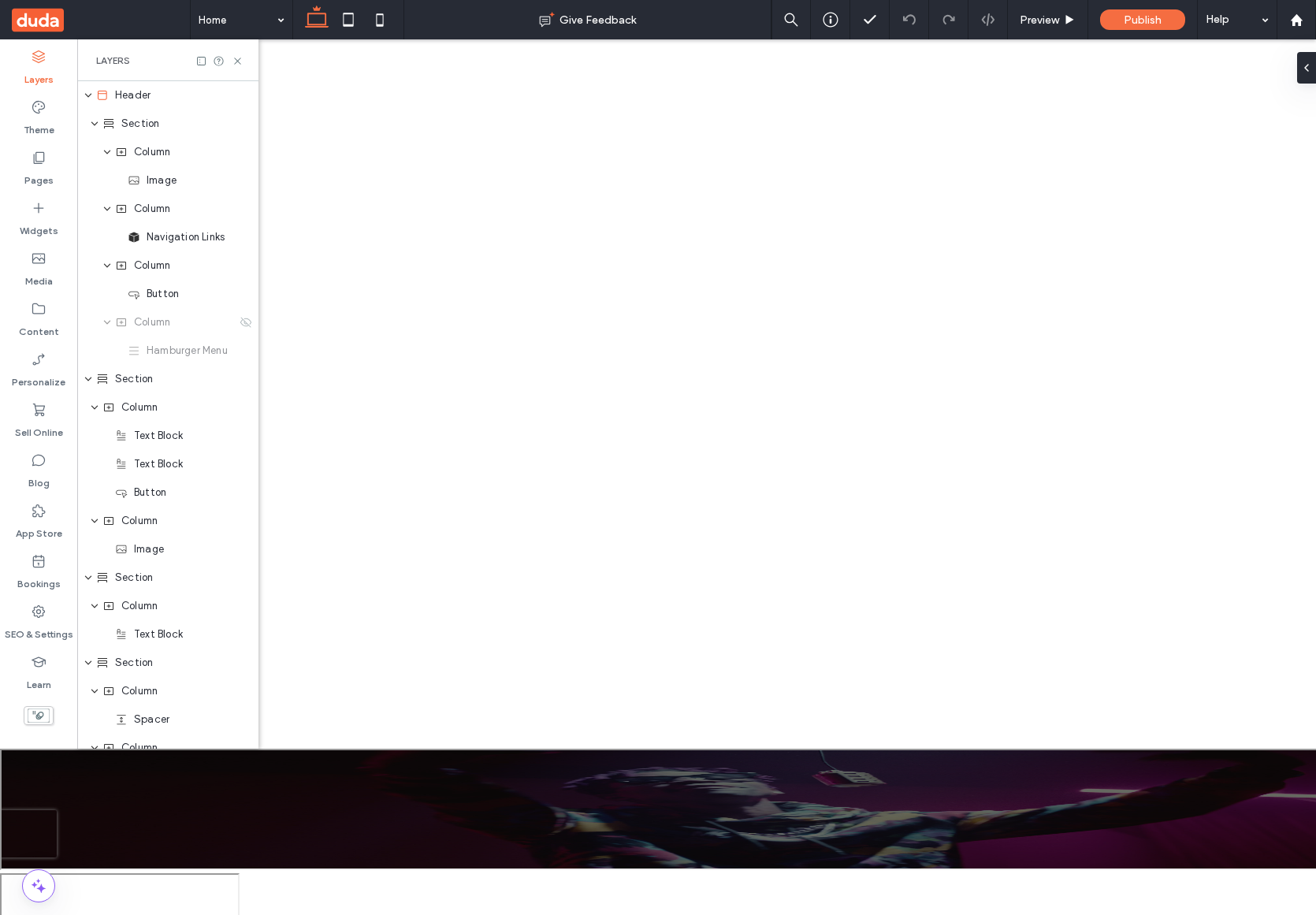
scroll to position [0, 181]
click at [94, 103] on div "Header" at bounding box center [168, 95] width 181 height 29
drag, startPoint x: 93, startPoint y: 98, endPoint x: 438, endPoint y: 568, distance: 583.0
click at [93, 98] on icon "expand Header" at bounding box center [88, 95] width 10 height 13
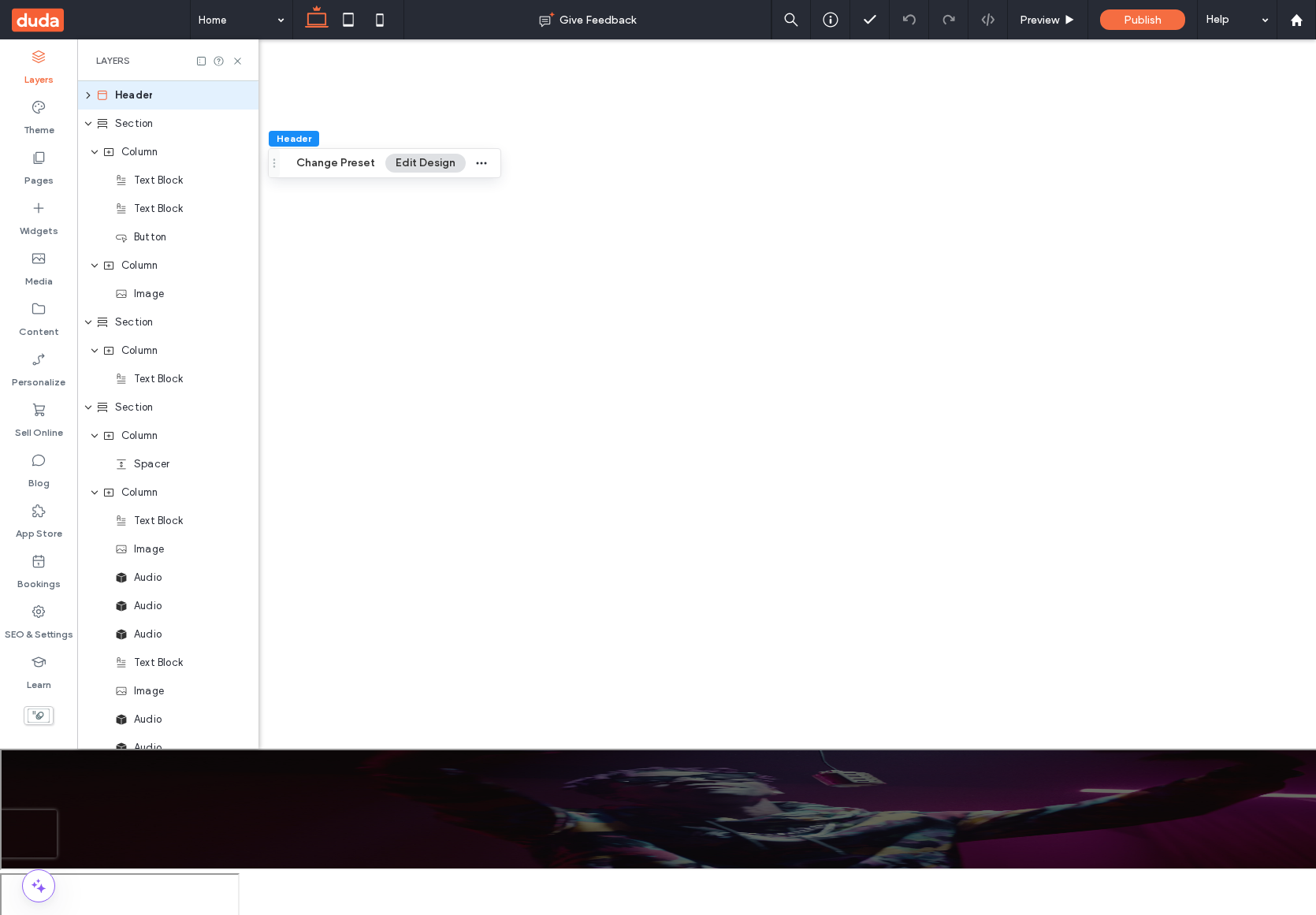
click at [47, 70] on label "Layers" at bounding box center [39, 75] width 29 height 22
click at [243, 61] on icon at bounding box center [237, 60] width 12 height 12
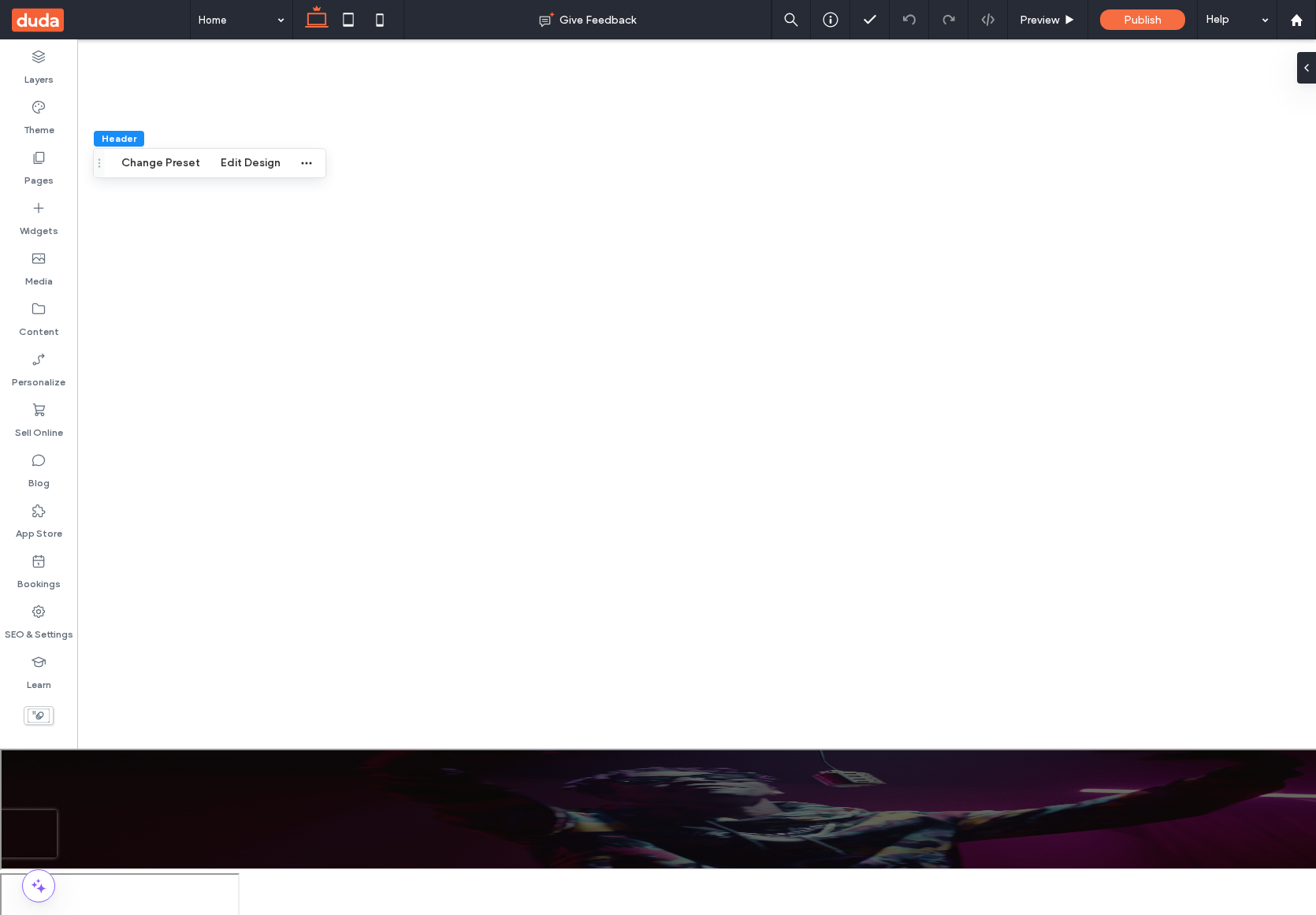
scroll to position [0, 0]
click at [36, 570] on label "Bookings" at bounding box center [39, 580] width 43 height 22
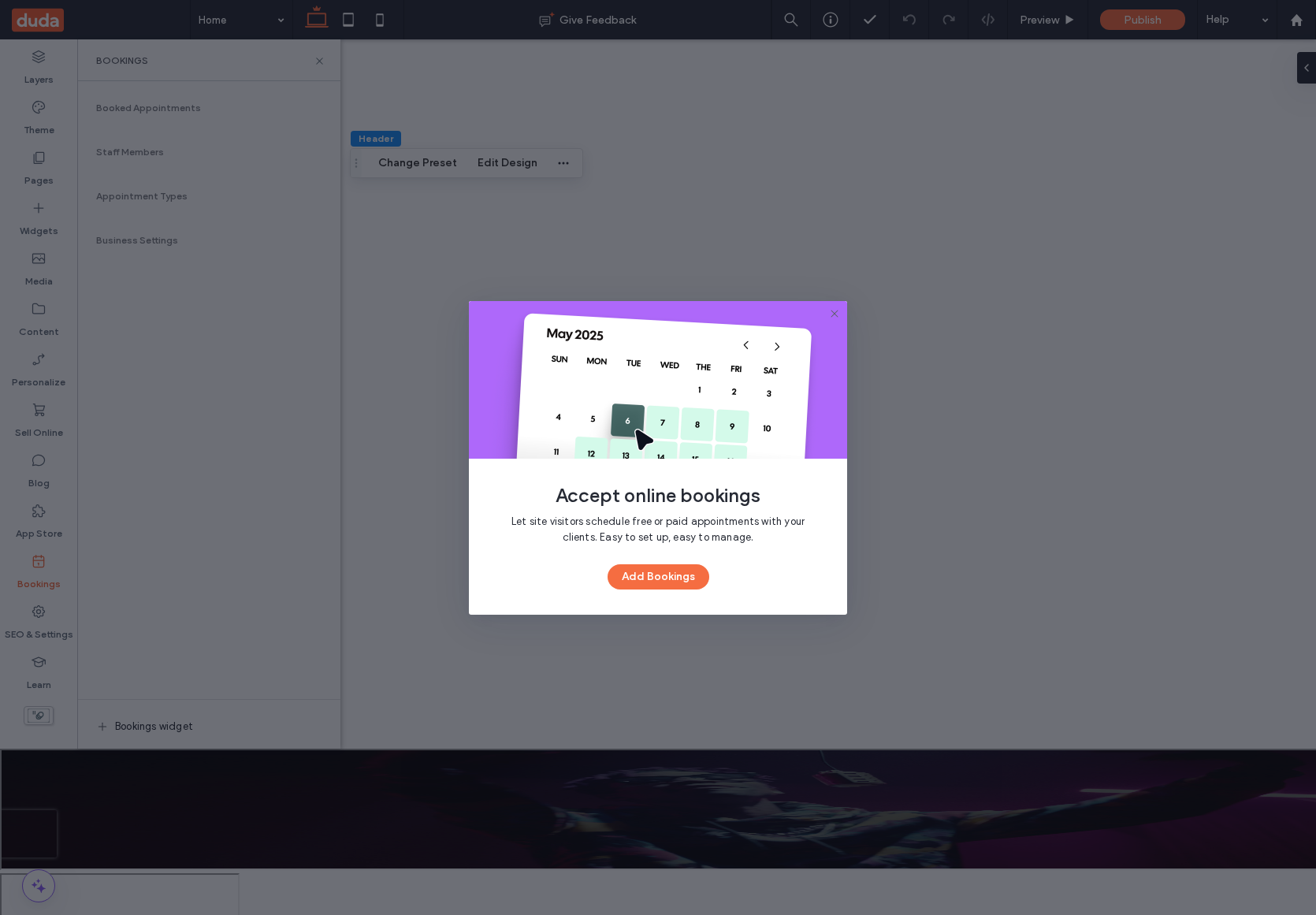
click at [411, 243] on div "Accept online bookings Let site visitors schedule free or paid appointments wit…" at bounding box center [658, 457] width 1316 height 915
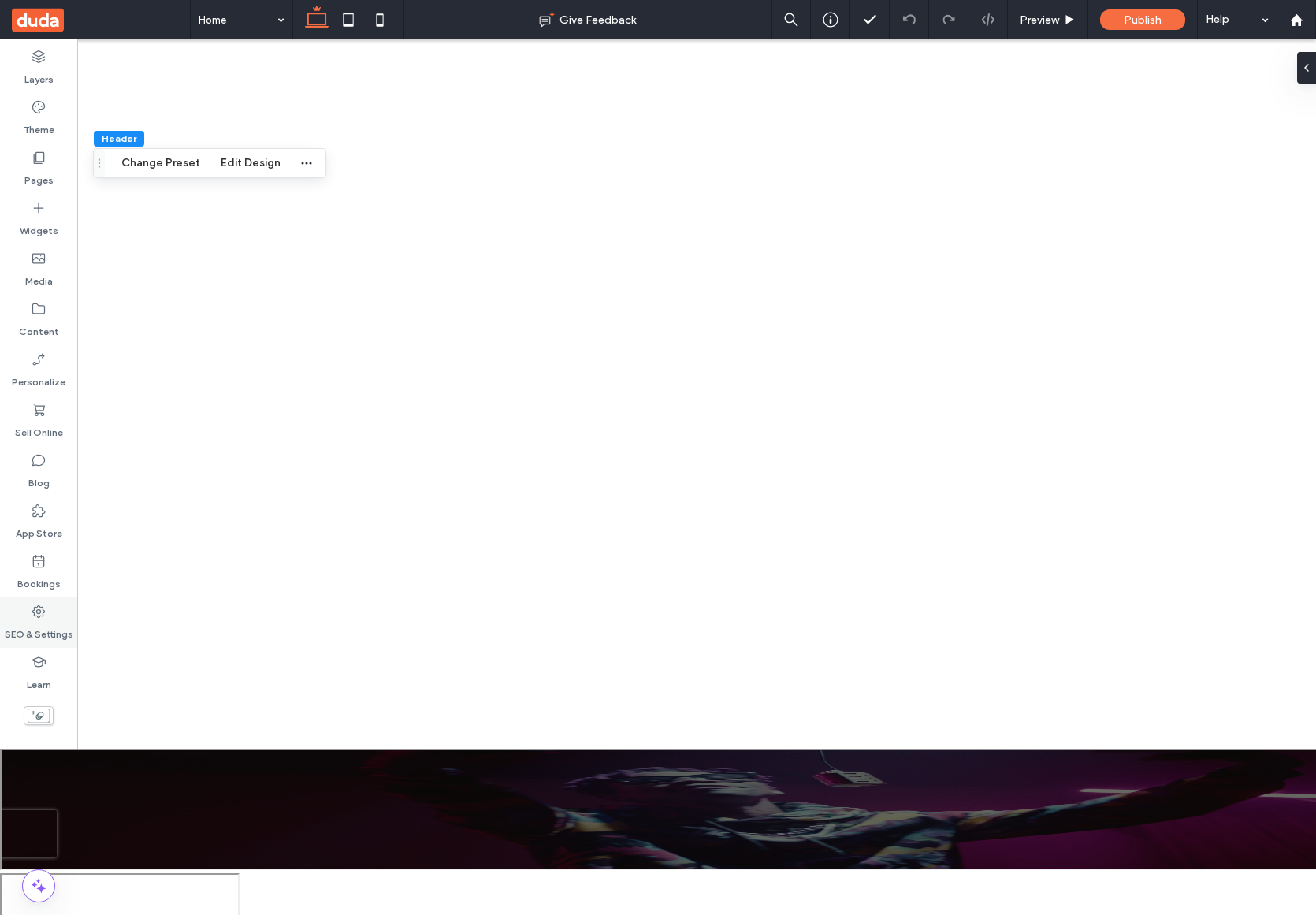
click at [48, 621] on label "SEO & Settings" at bounding box center [39, 630] width 68 height 22
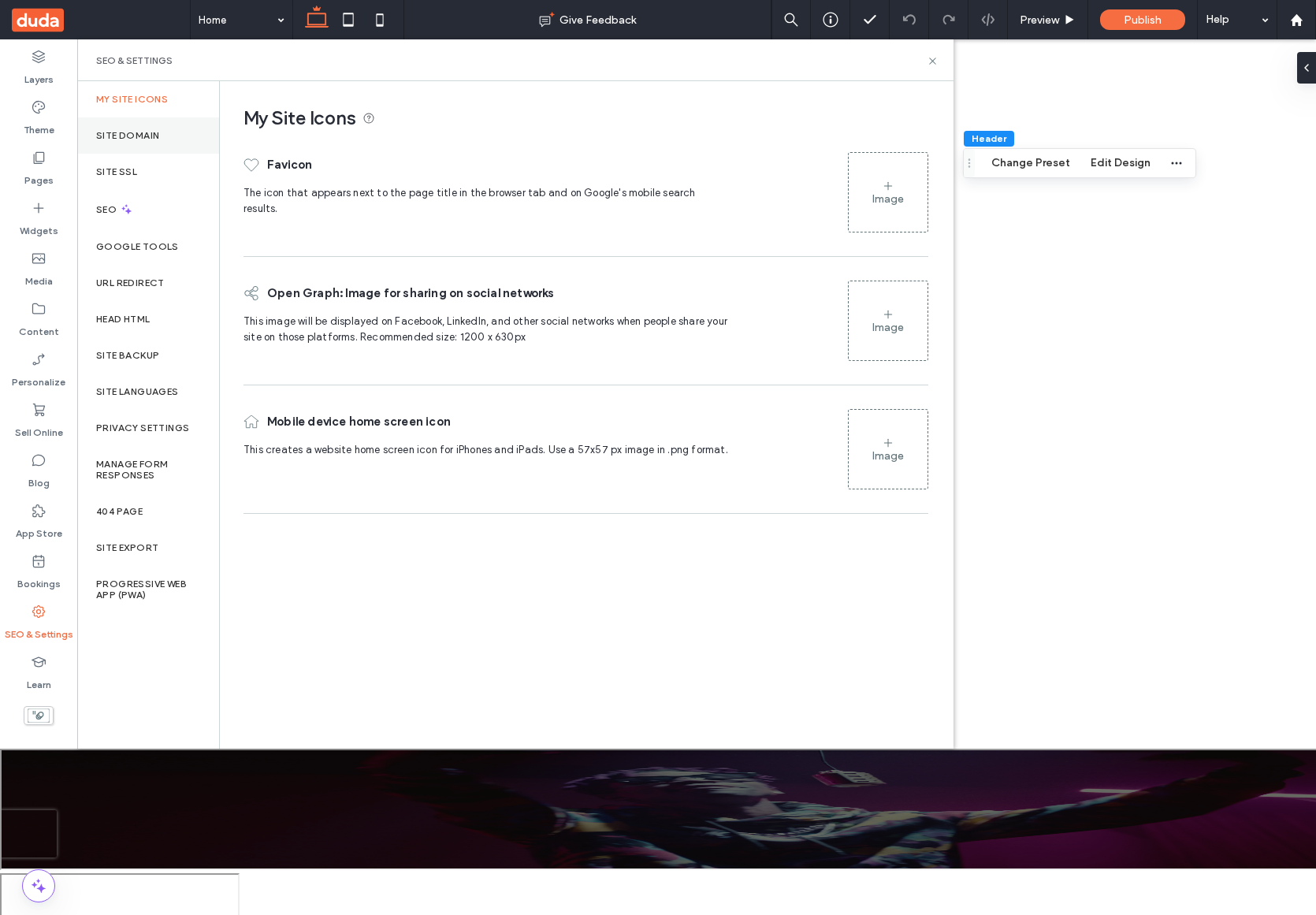
click at [151, 146] on div "Site Domain" at bounding box center [148, 136] width 142 height 36
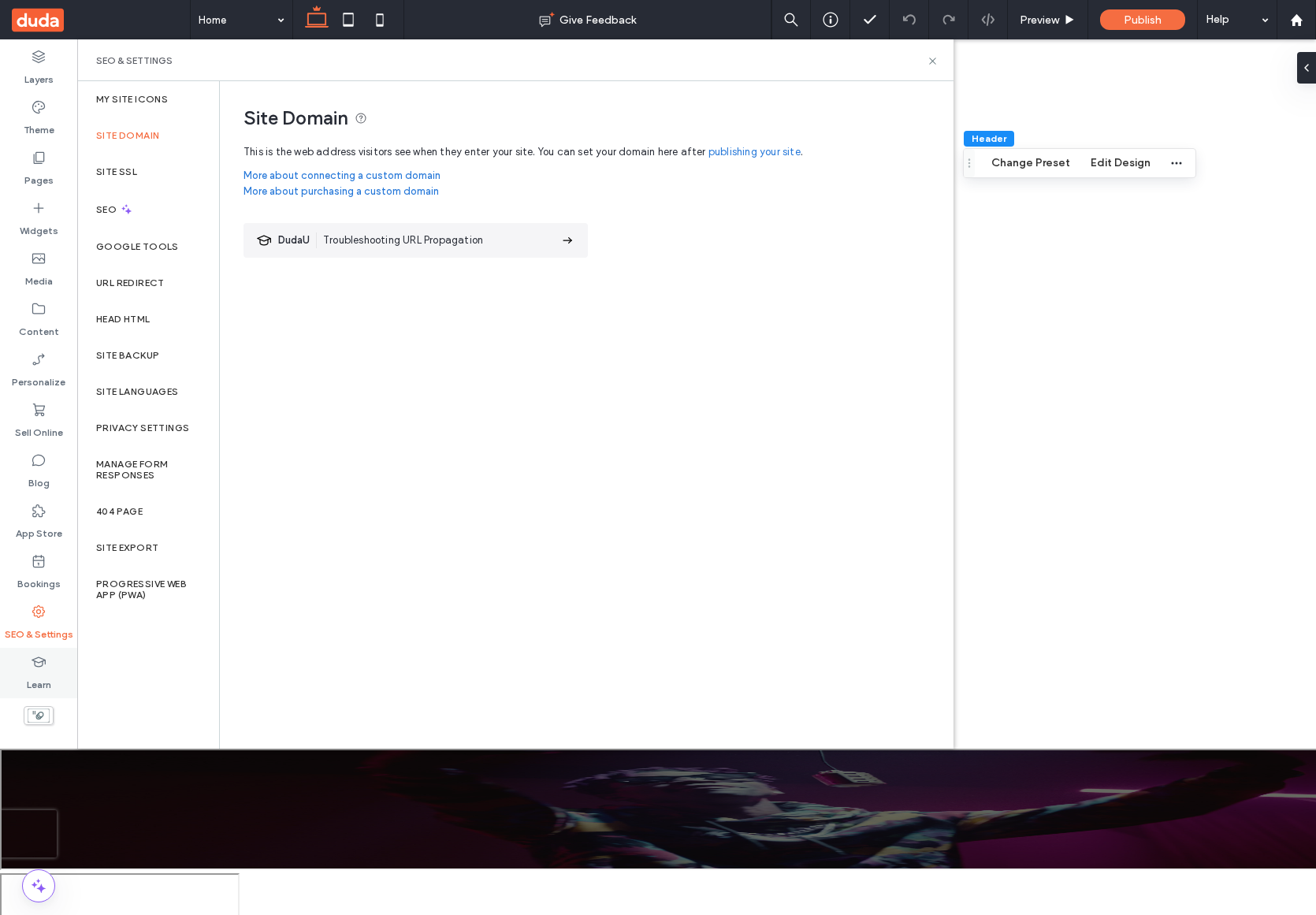
click at [43, 672] on label "Learn" at bounding box center [39, 681] width 24 height 22
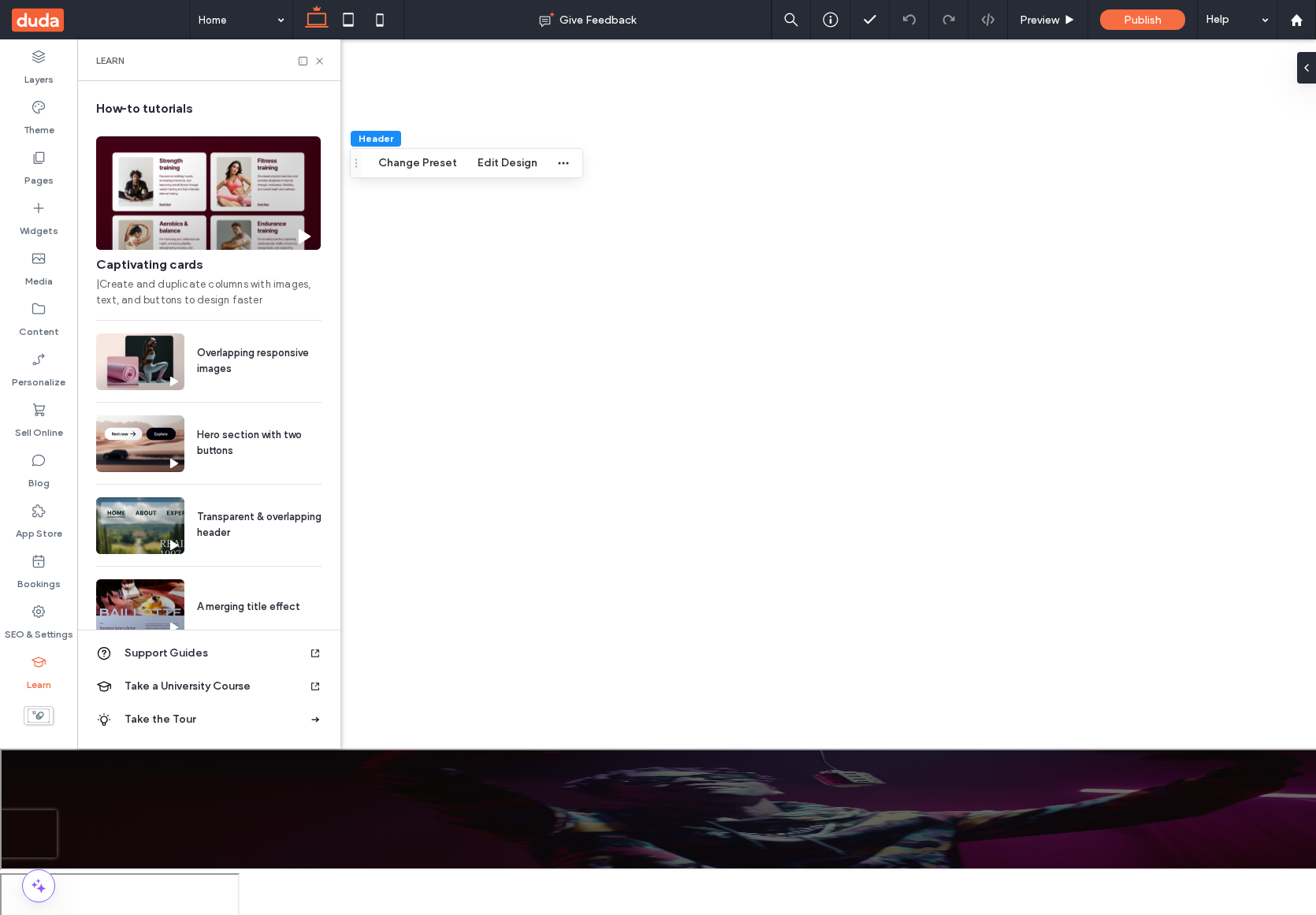
scroll to position [0, 181]
click at [28, 594] on div "Bookings" at bounding box center [39, 572] width 77 height 50
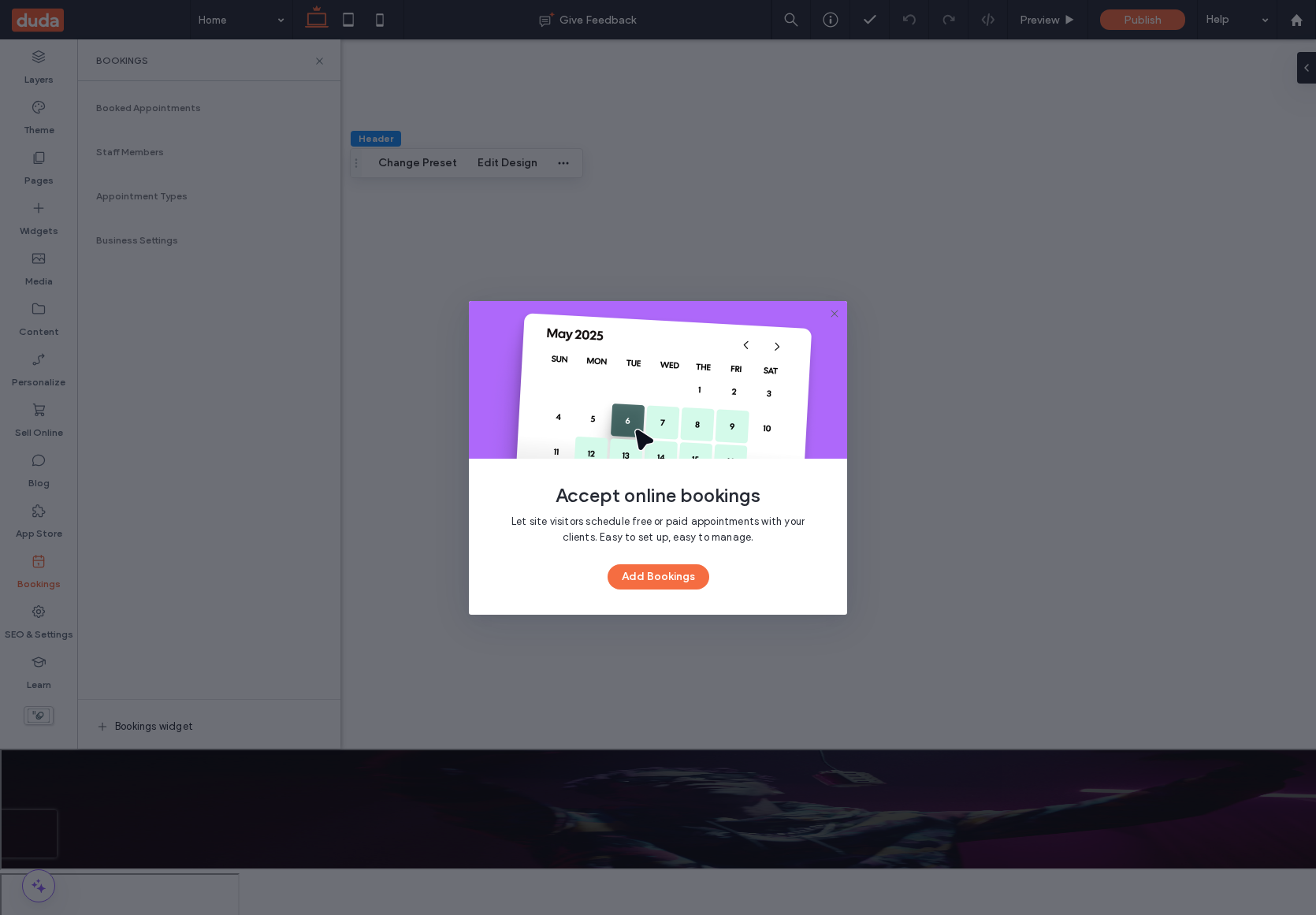
scroll to position [0, 0]
click at [133, 458] on div "Accept online bookings Let site visitors schedule free or paid appointments wit…" at bounding box center [658, 457] width 1316 height 915
